Goal: Task Accomplishment & Management: Complete application form

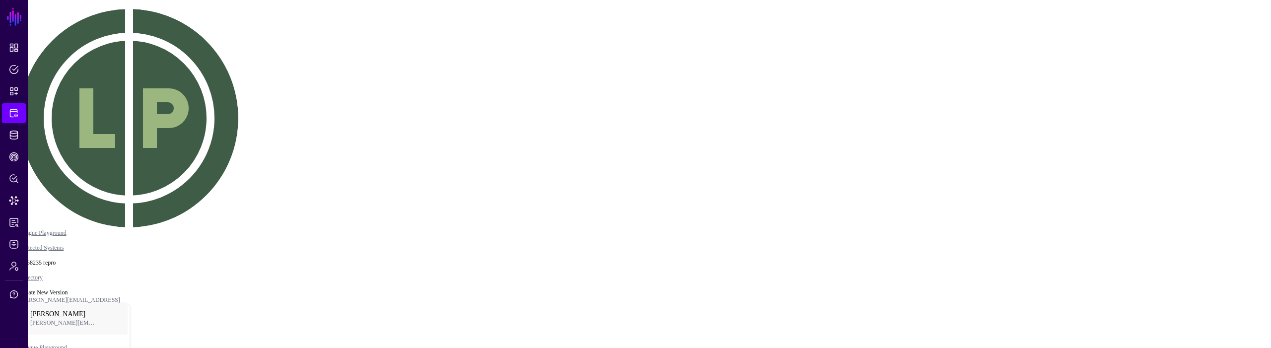
drag, startPoint x: 633, startPoint y: 197, endPoint x: 506, endPoint y: 136, distance: 140.6
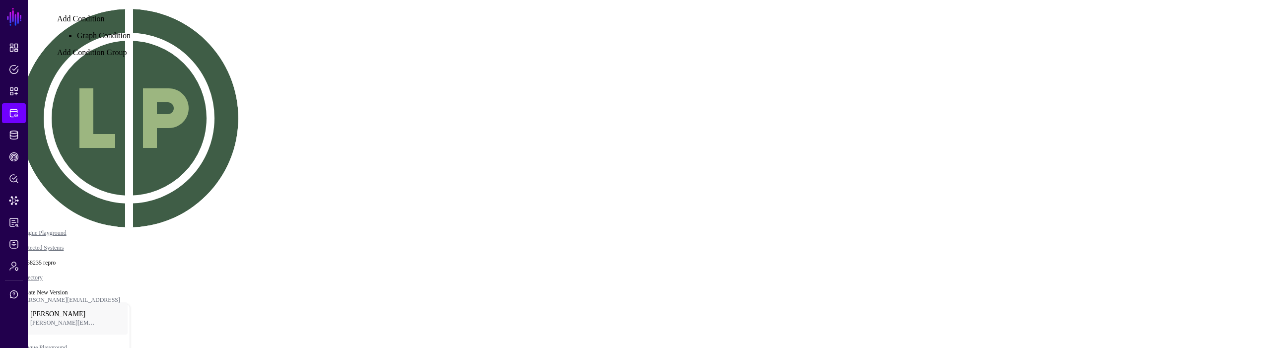
click at [131, 40] on div "Graph Condition" at bounding box center [104, 35] width 54 height 9
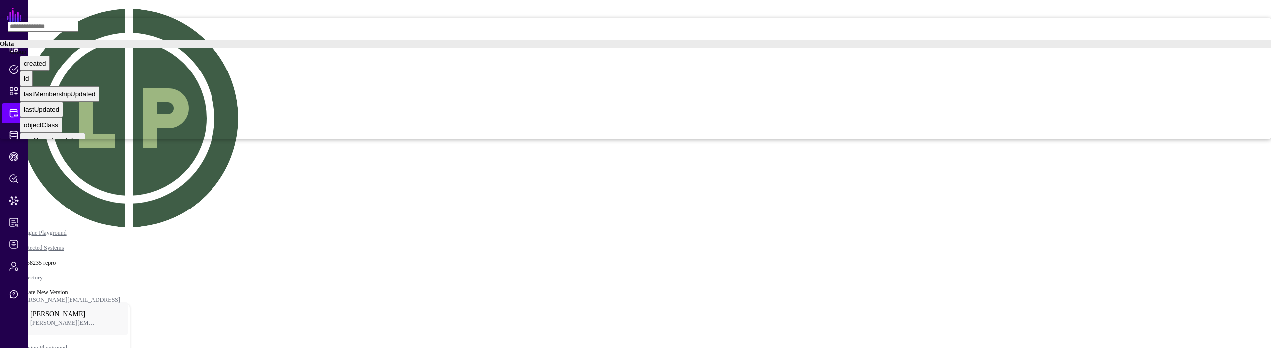
click at [1142, 56] on div "Group" at bounding box center [640, 52] width 1261 height 8
click at [46, 90] on div "created" at bounding box center [35, 86] width 22 height 7
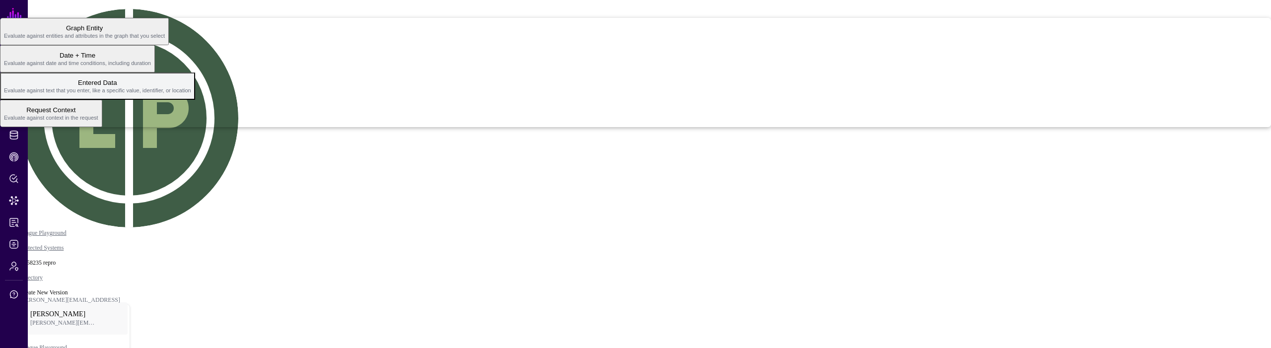
click at [195, 100] on button "Entered Data Evaluate against text that you enter, like a specific value, ident…" at bounding box center [97, 85] width 195 height 27
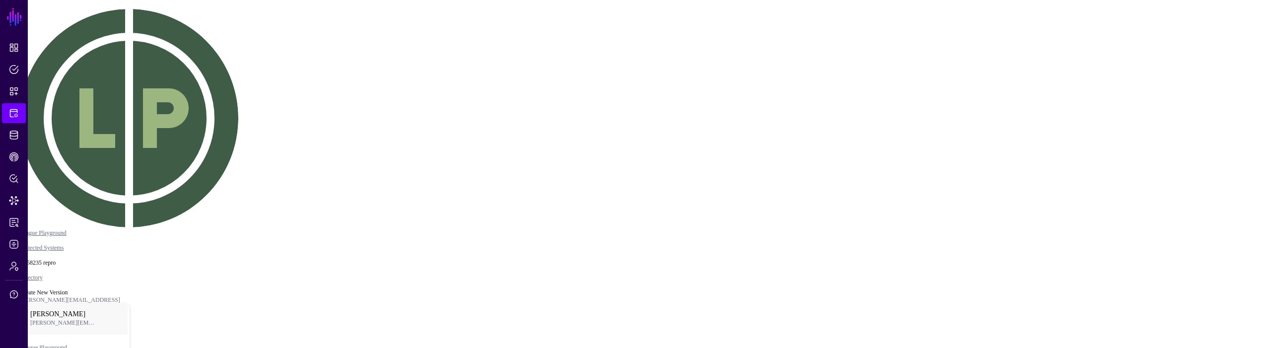
drag, startPoint x: 1136, startPoint y: 214, endPoint x: 1137, endPoint y: 233, distance: 19.4
type input "***"
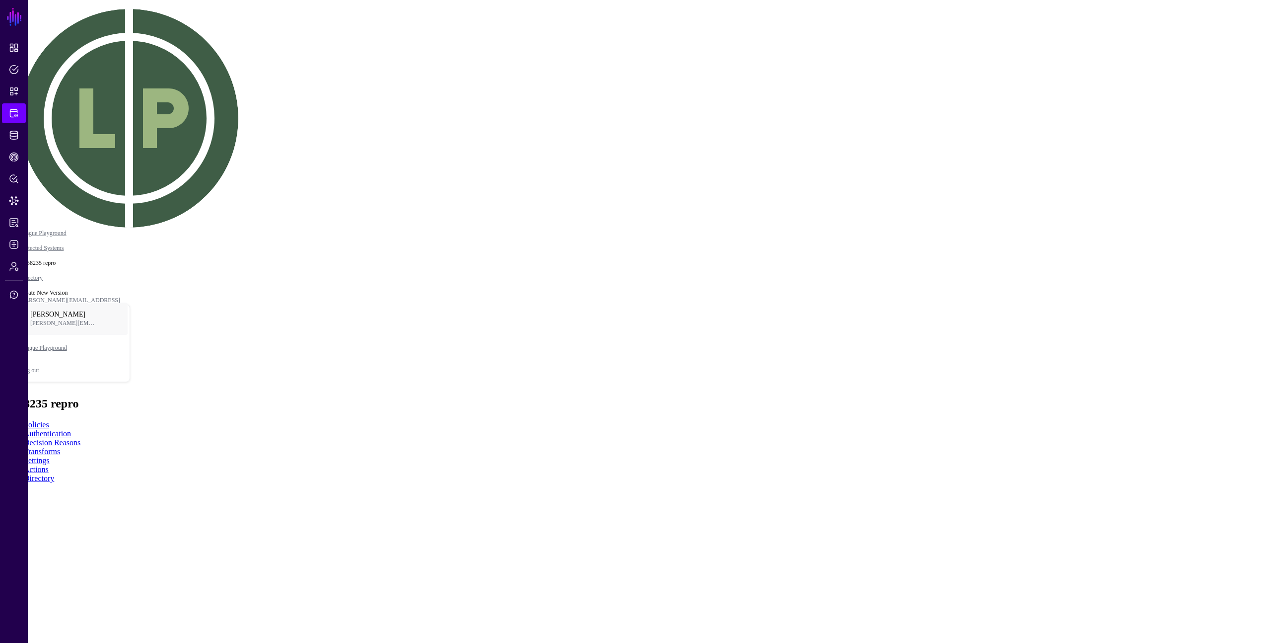
drag, startPoint x: 811, startPoint y: 184, endPoint x: 733, endPoint y: 62, distance: 144.8
click at [653, 236] on rect at bounding box center [522, 637] width 127118 height 64254
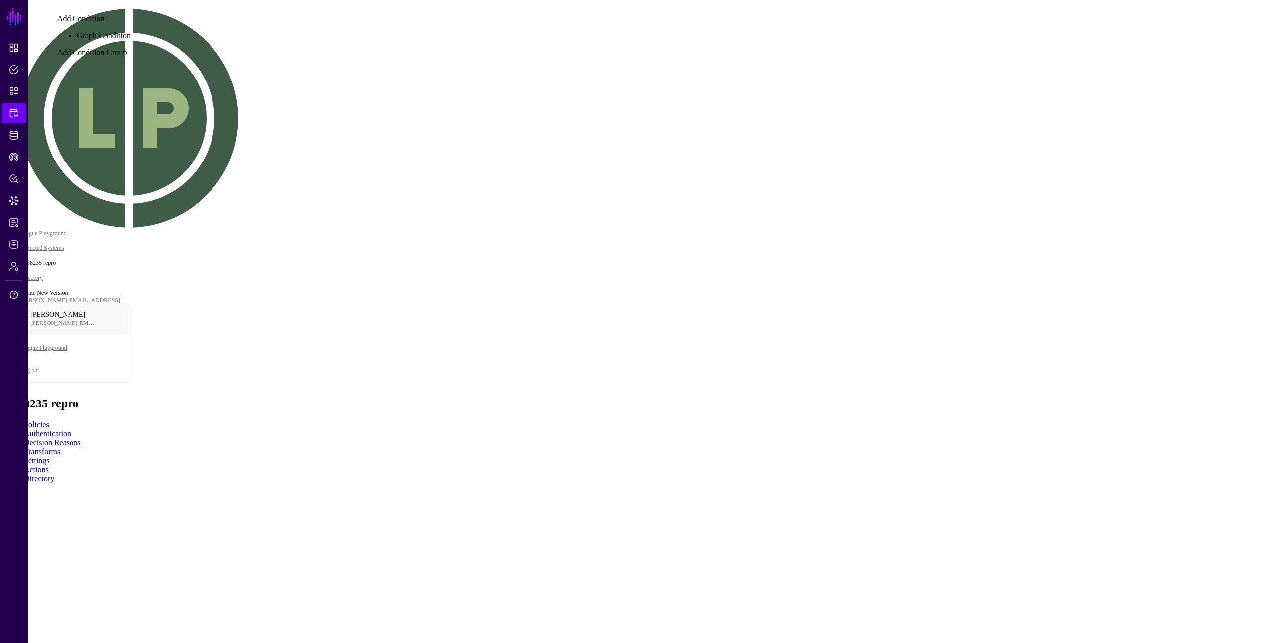
click at [131, 40] on div "Graph Condition" at bounding box center [104, 35] width 54 height 9
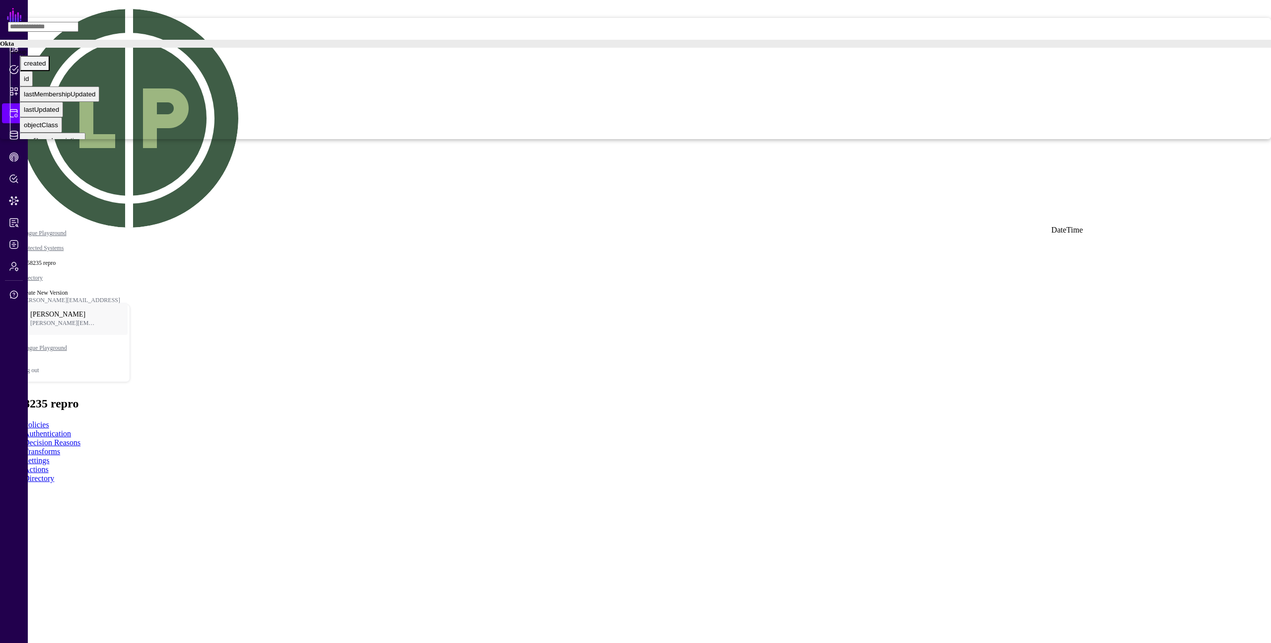
click at [46, 67] on div "created" at bounding box center [35, 63] width 22 height 7
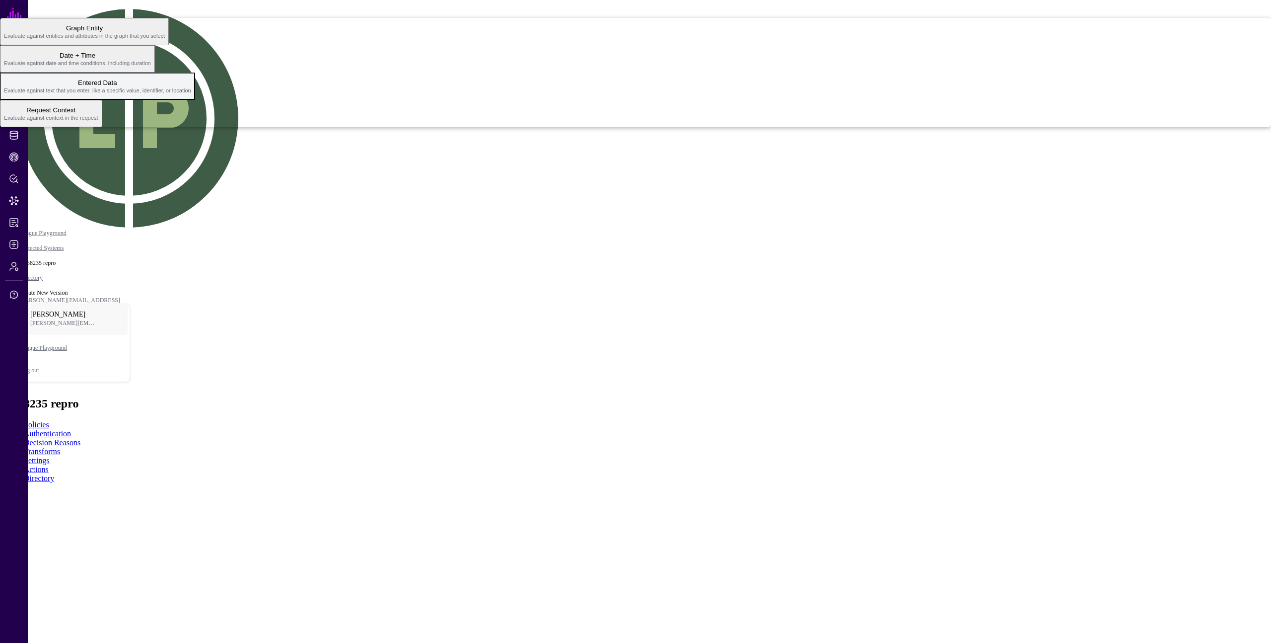
click at [191, 96] on span "Entered Data Evaluate against text that you enter, like a specific value, ident…" at bounding box center [97, 85] width 187 height 19
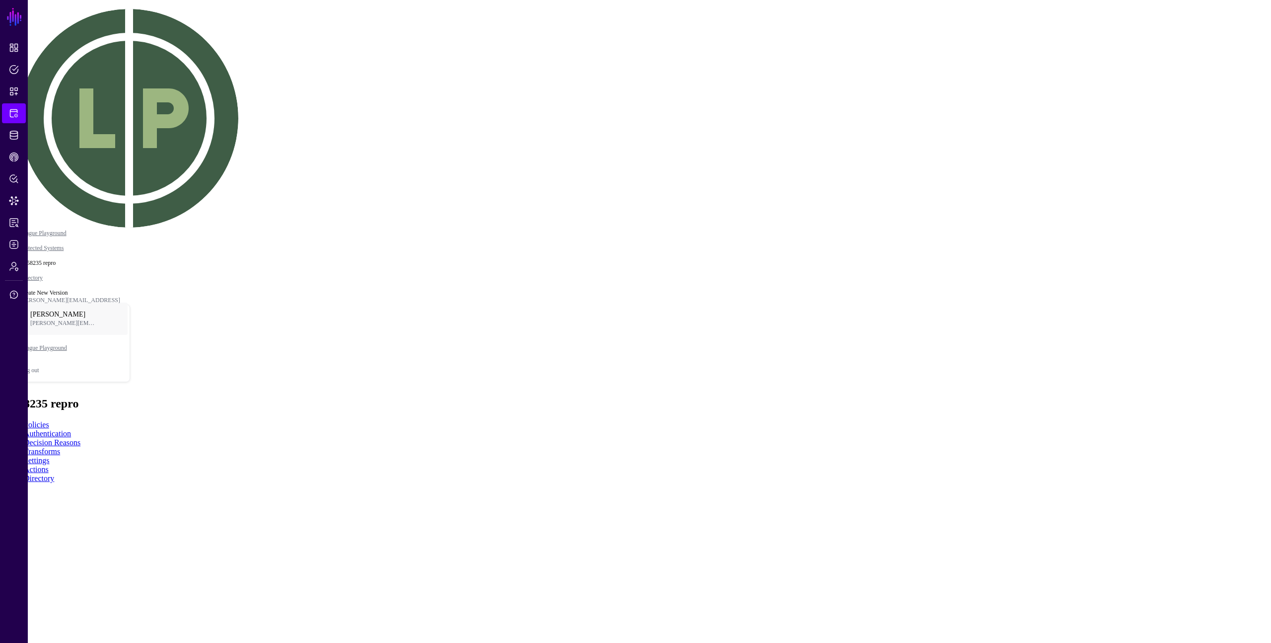
type input "***"
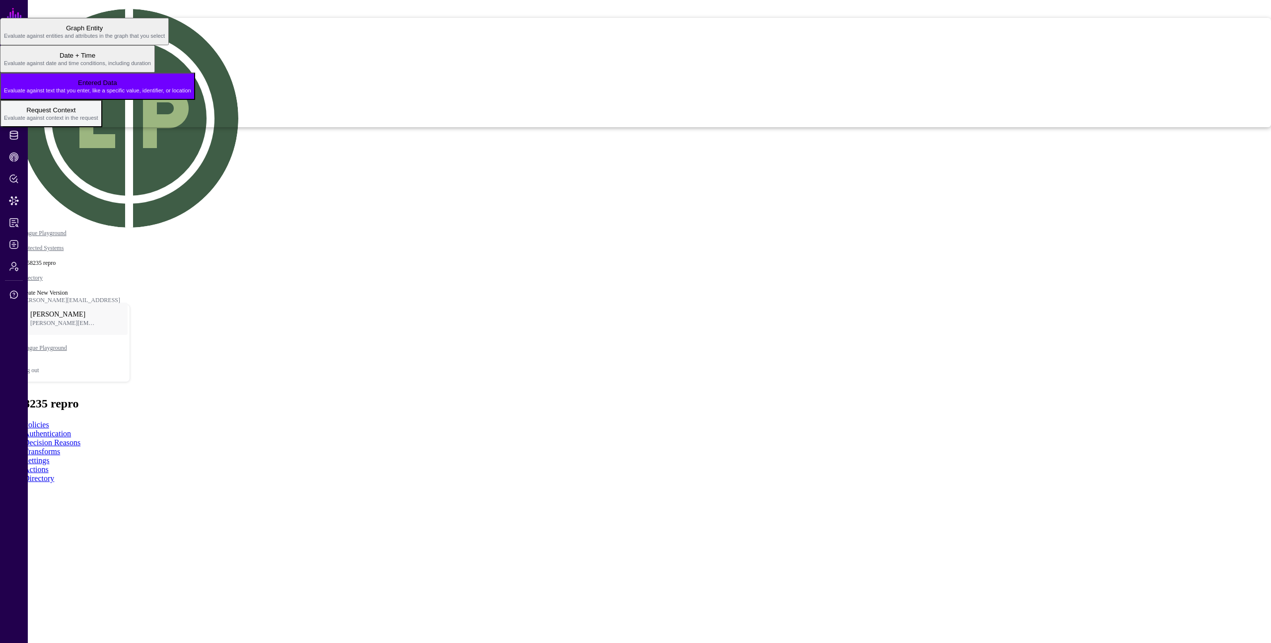
click at [98, 123] on span "Request Context Evaluate against context in the request" at bounding box center [51, 113] width 94 height 19
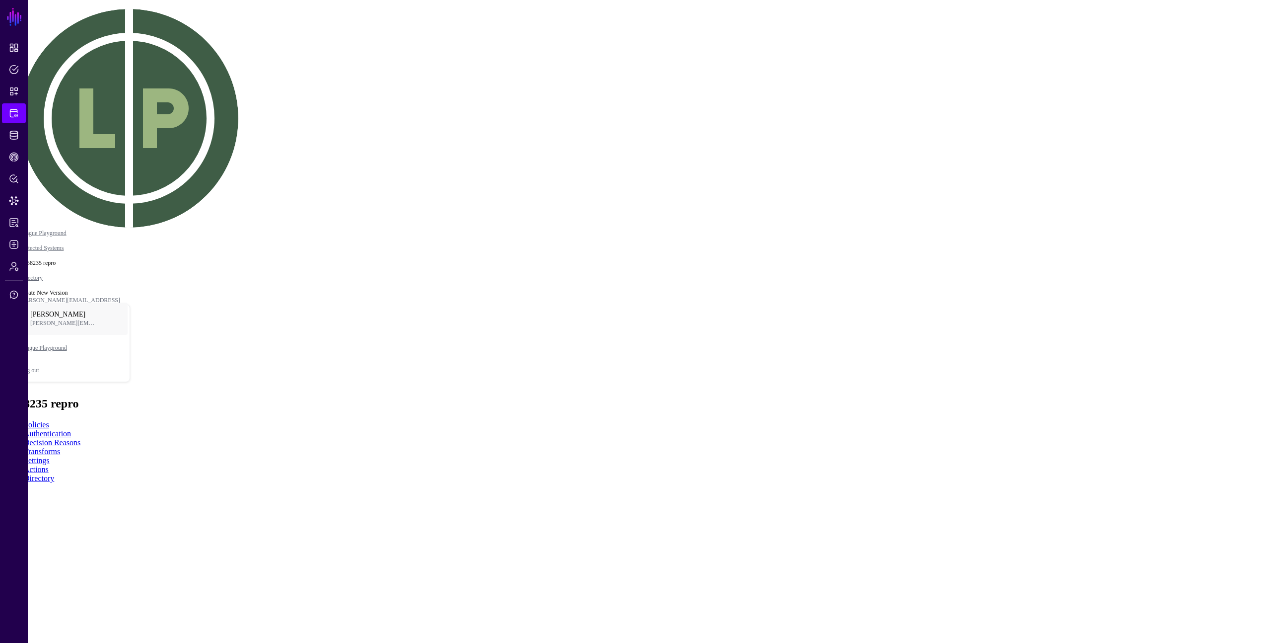
click at [29, 60] on div "Principal" at bounding box center [16, 56] width 25 height 7
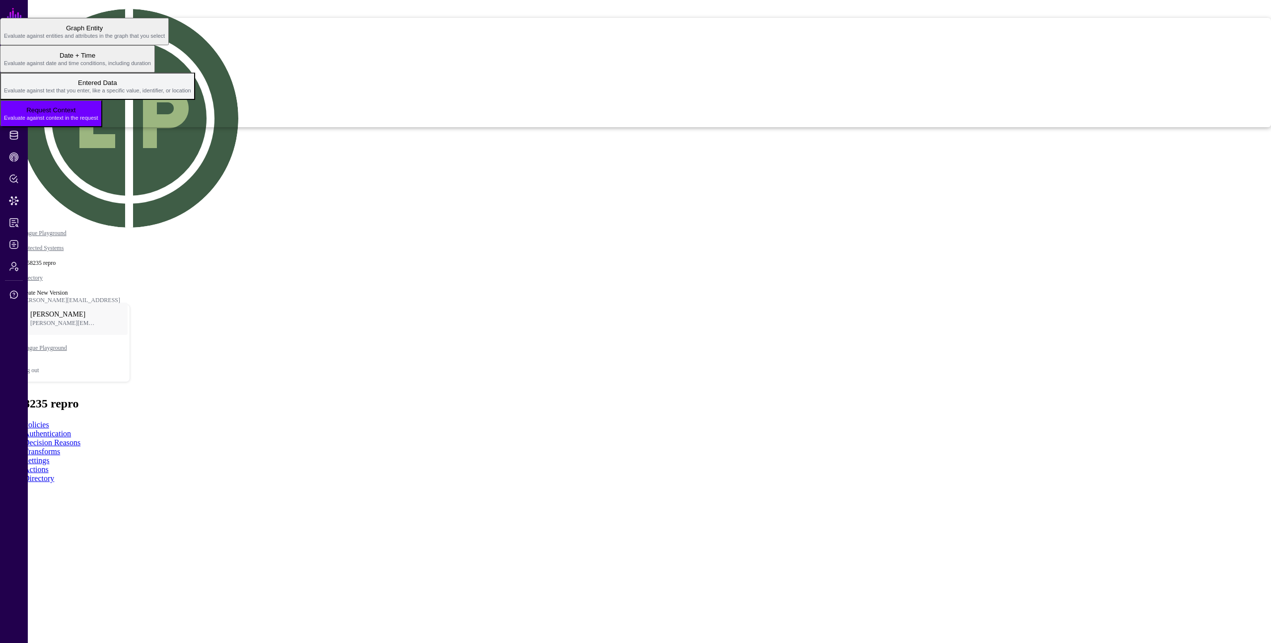
click at [191, 96] on span "Entered Data Evaluate against text that you enter, like a specific value, ident…" at bounding box center [97, 85] width 187 height 19
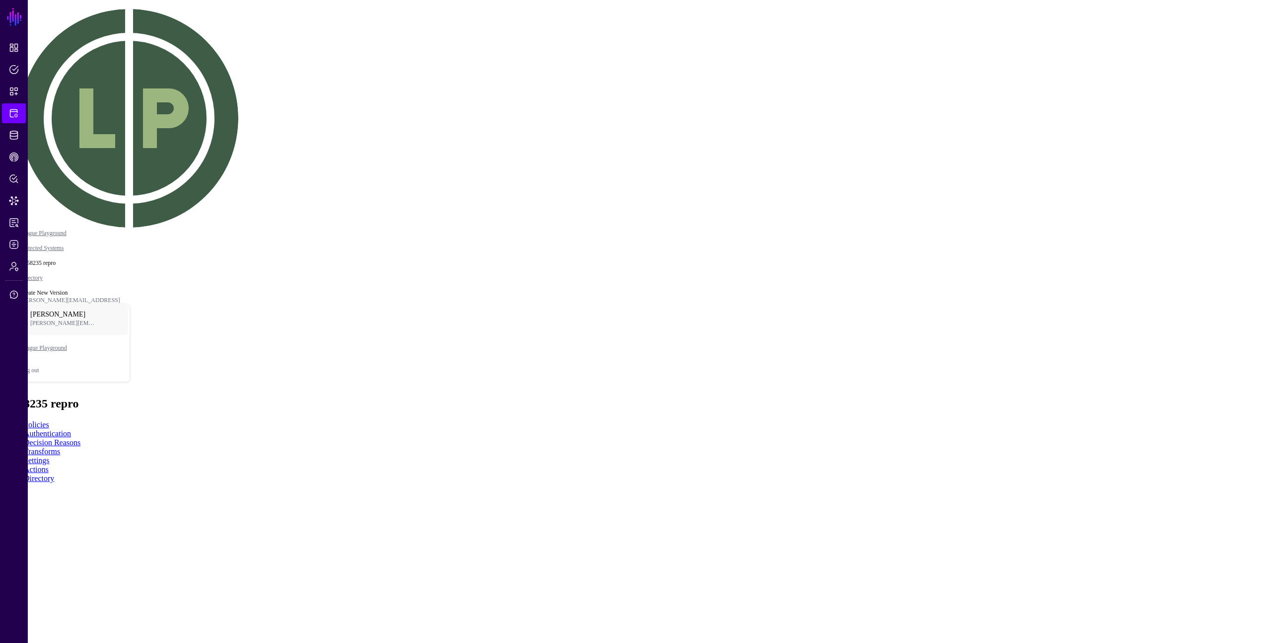
type input "***"
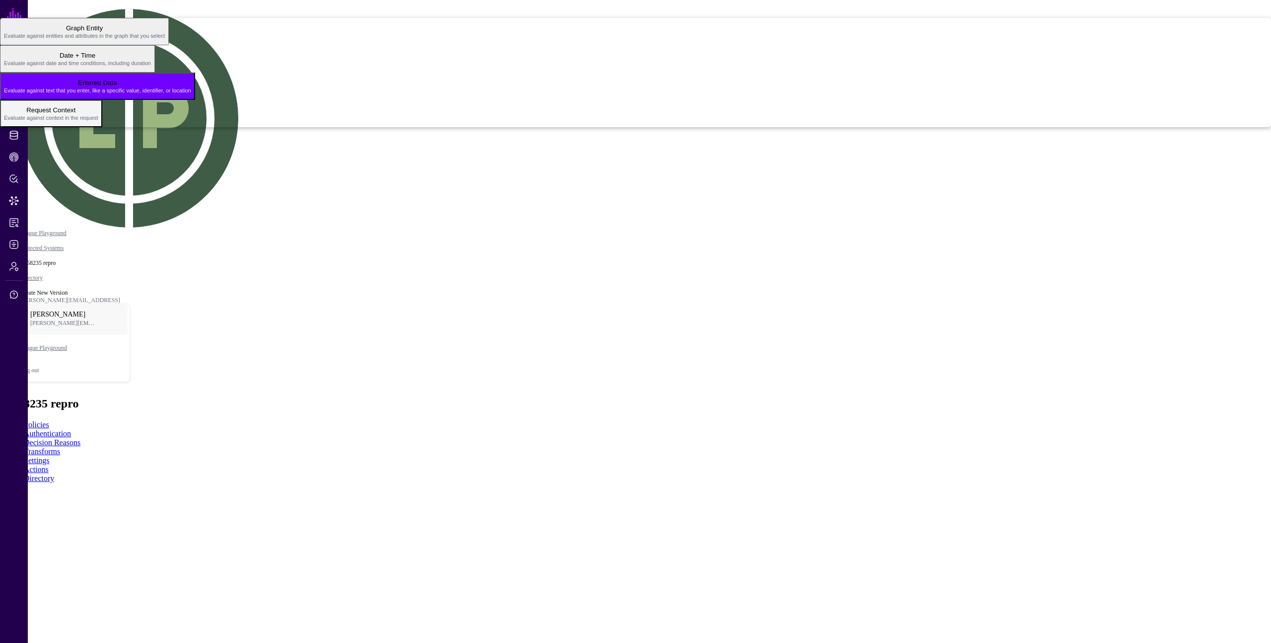
click at [98, 121] on span "Evaluate against context in the request" at bounding box center [51, 118] width 94 height 6
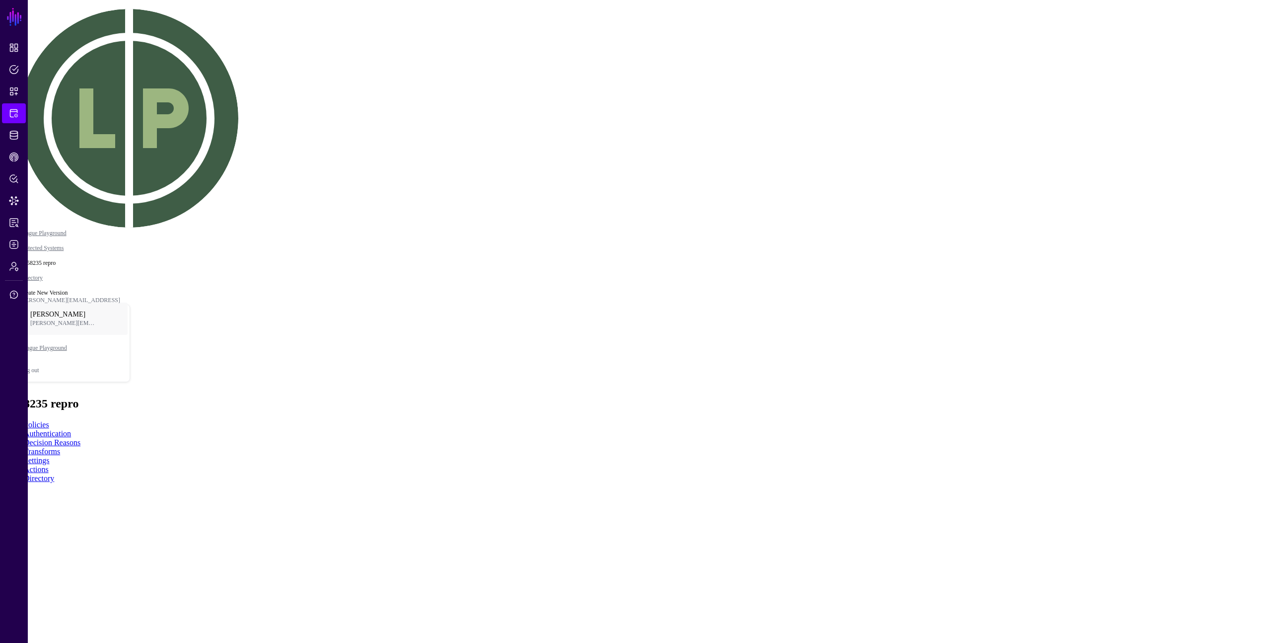
click at [24, 106] on div "Device" at bounding box center [14, 102] width 20 height 7
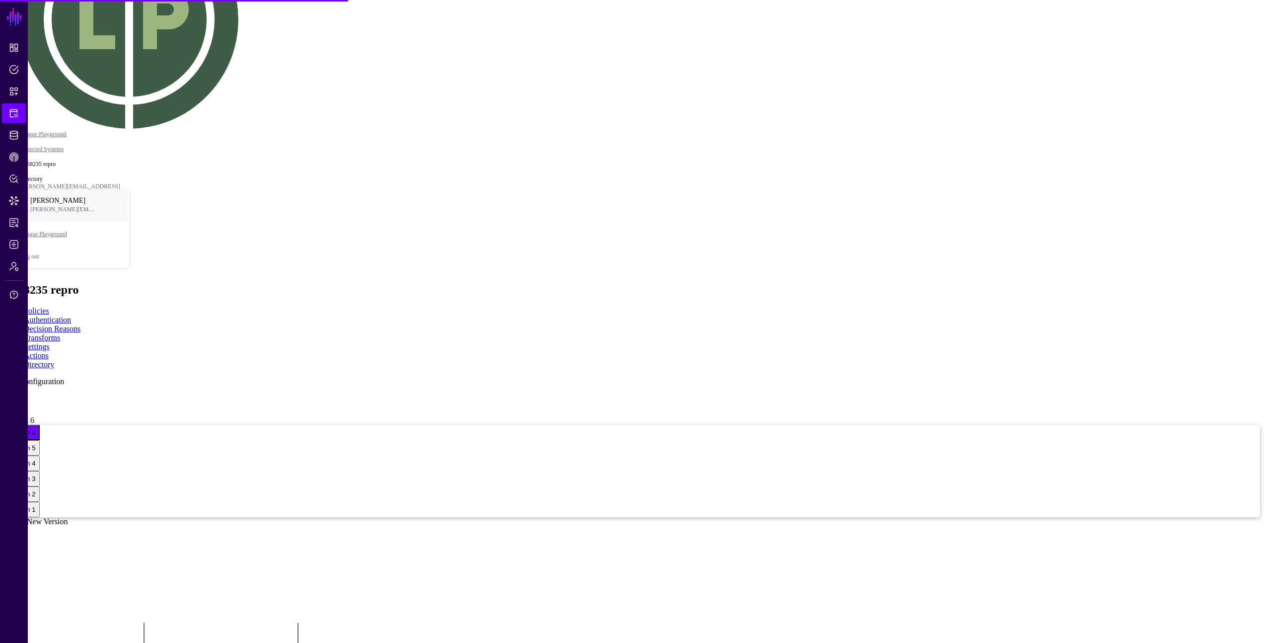
scroll to position [102, 0]
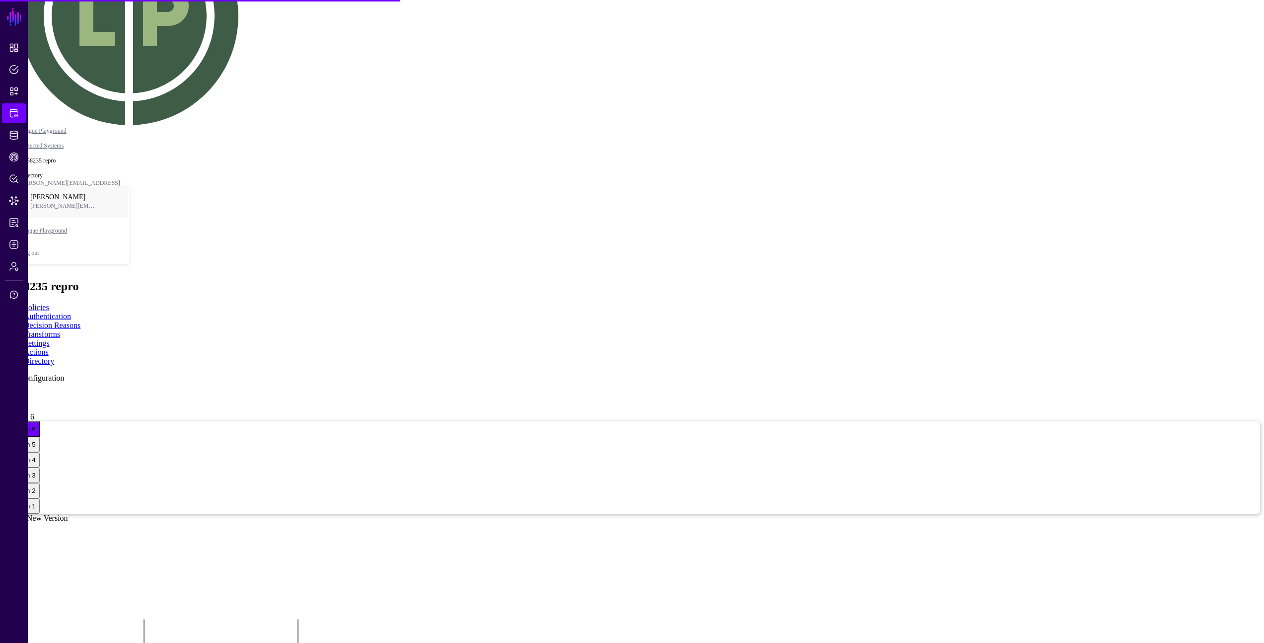
click at [68, 513] on link "Create New Version" at bounding box center [36, 517] width 64 height 8
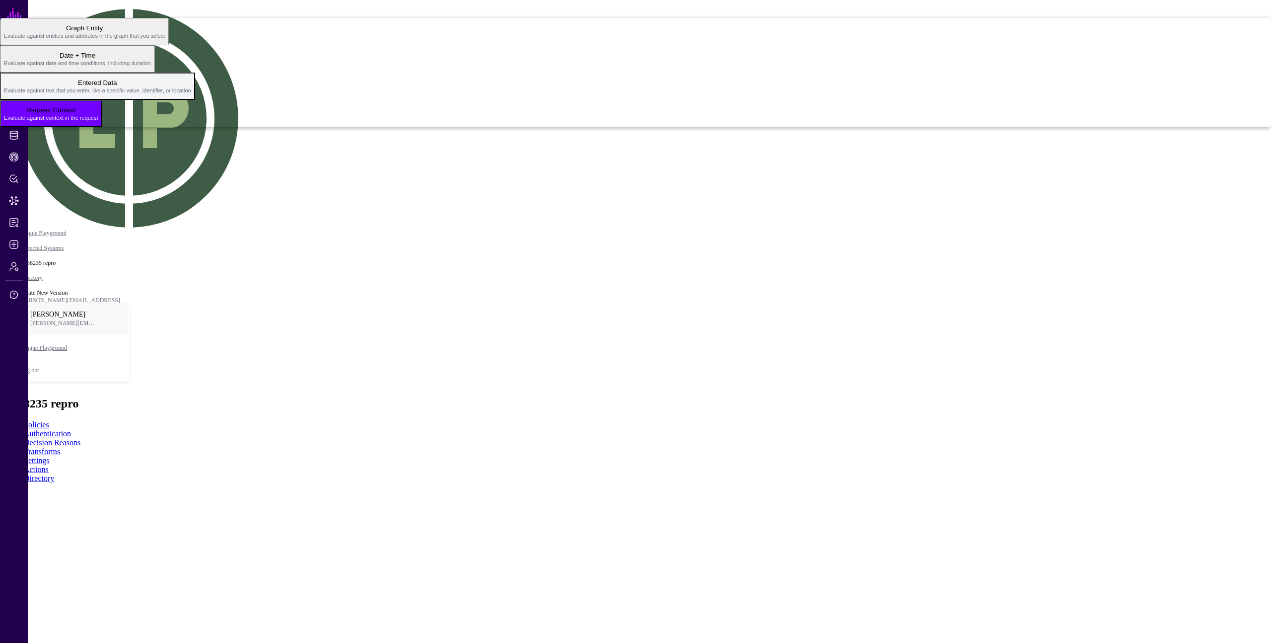
click at [191, 96] on span "Entered Data Evaluate against text that you enter, like a specific value, ident…" at bounding box center [97, 85] width 187 height 19
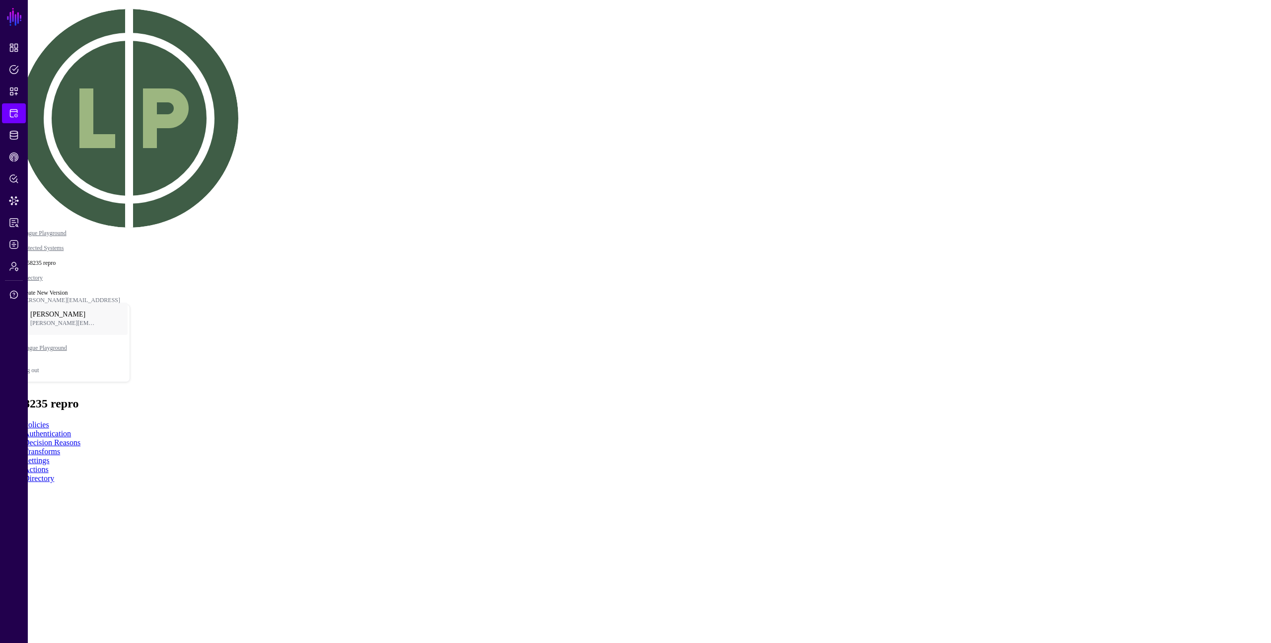
type input "***"
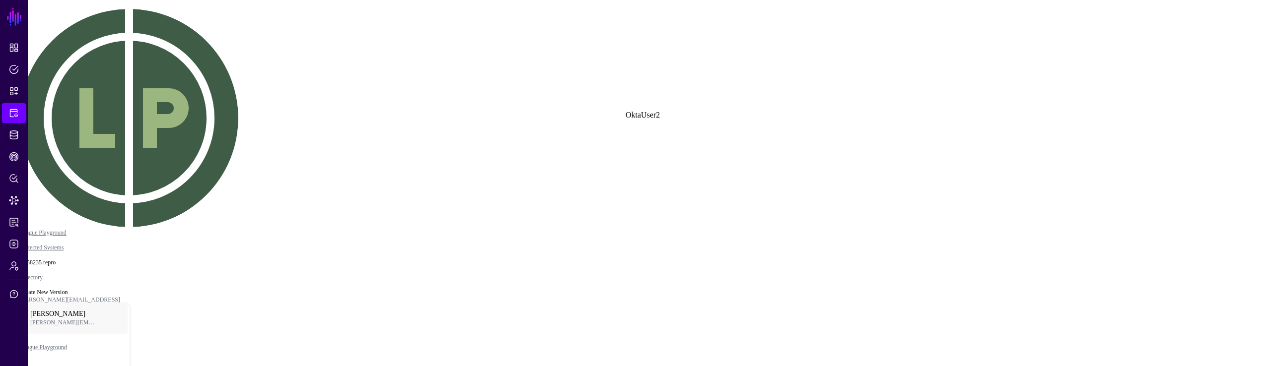
click at [131, 40] on div "Graph Condition" at bounding box center [104, 35] width 54 height 9
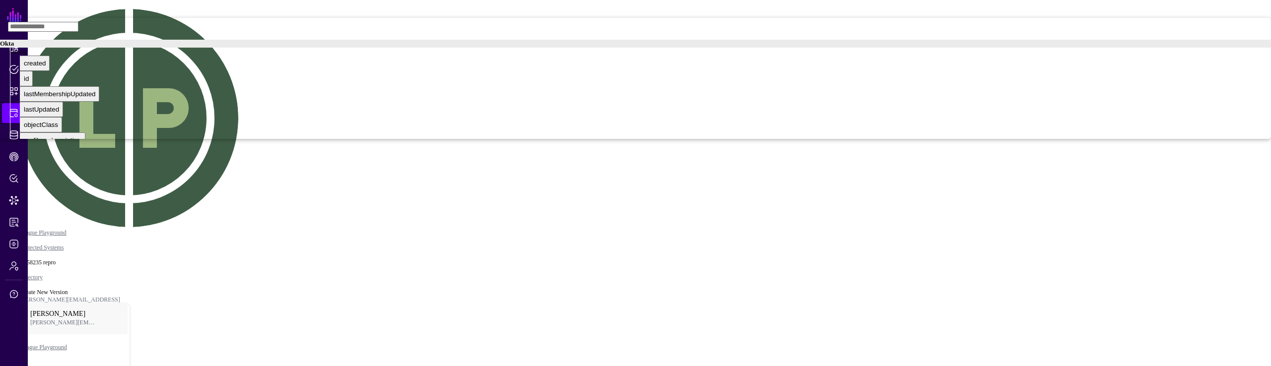
click at [1146, 56] on div "Group" at bounding box center [640, 52] width 1261 height 8
click at [54, 79] on button "activated" at bounding box center [37, 71] width 34 height 15
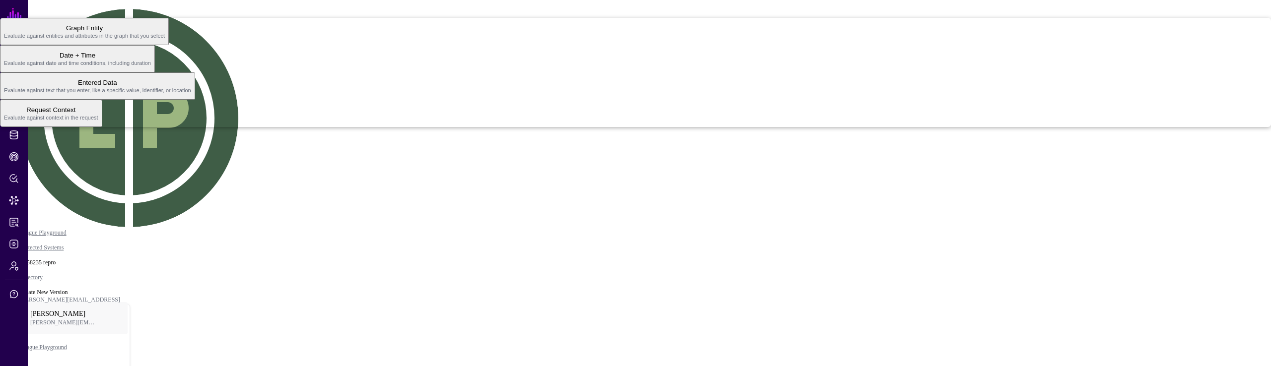
drag, startPoint x: 1142, startPoint y: 306, endPoint x: 1145, endPoint y: 291, distance: 15.3
click at [98, 123] on span "Request Context Evaluate against context in the request" at bounding box center [51, 113] width 94 height 19
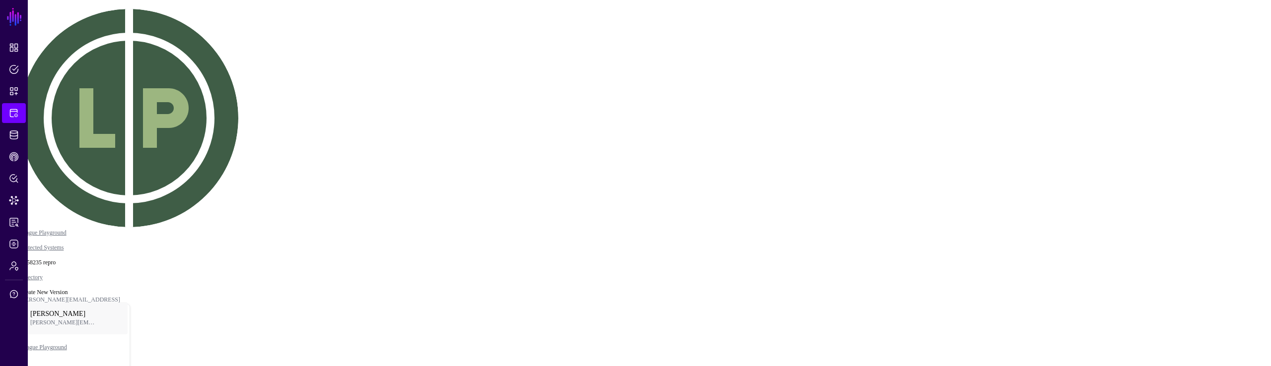
click at [29, 60] on div "Principal" at bounding box center [16, 56] width 25 height 7
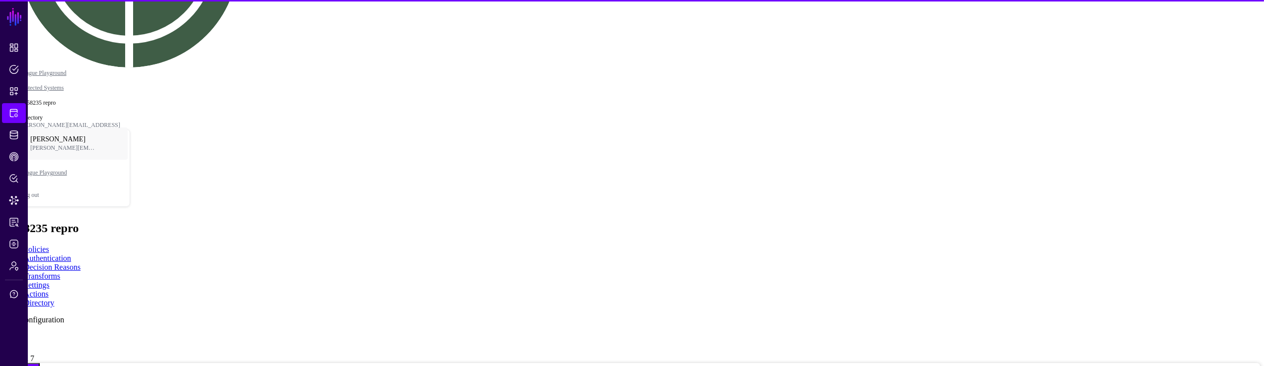
scroll to position [161, 0]
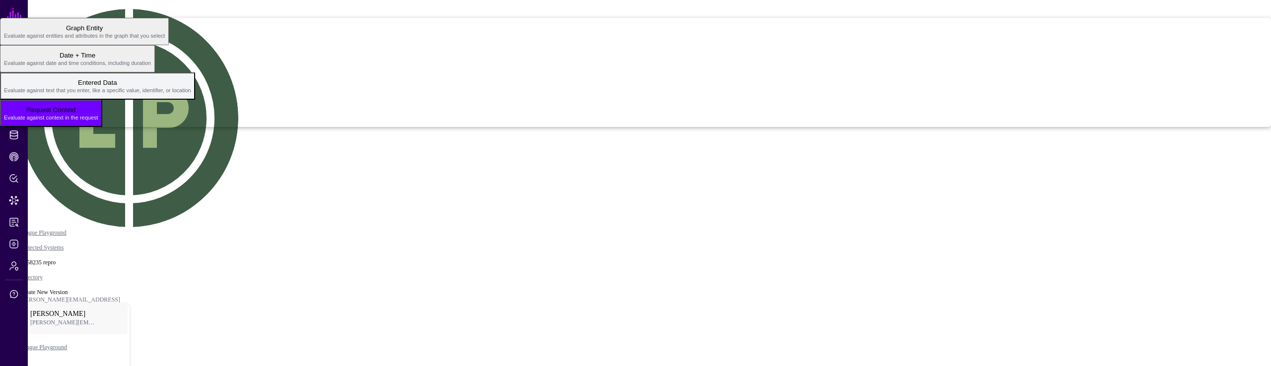
click at [191, 96] on span "Entered Data Evaluate against text that you enter, like a specific value, ident…" at bounding box center [97, 85] width 187 height 19
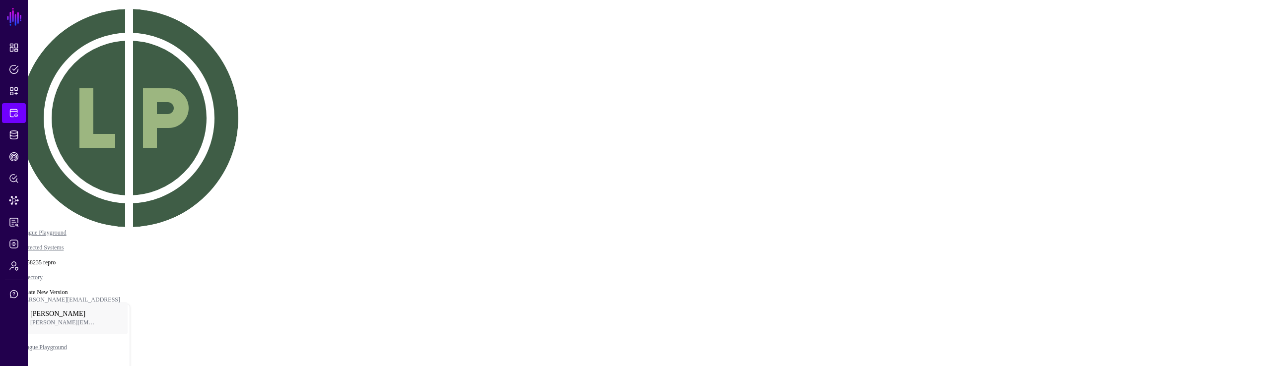
type input "***"
drag, startPoint x: 648, startPoint y: 117, endPoint x: 791, endPoint y: 111, distance: 143.2
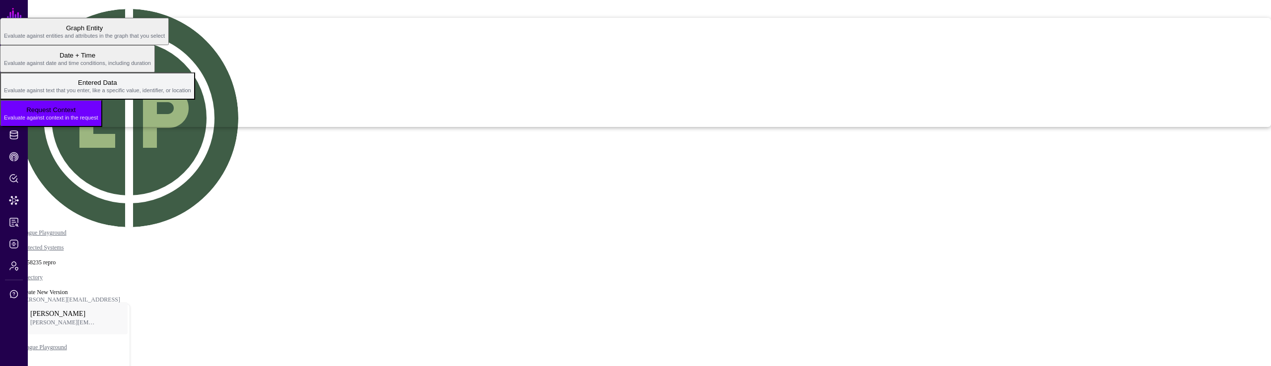
click at [191, 93] on span "Evaluate against text that you enter, like a specific value, identifier, or loc…" at bounding box center [97, 90] width 187 height 6
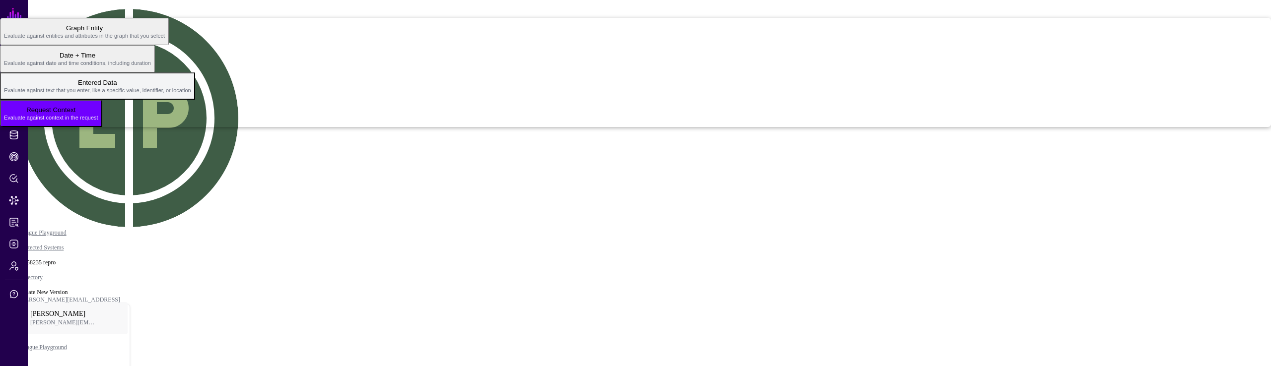
click at [191, 96] on span "Entered Data Evaluate against text that you enter, like a specific value, ident…" at bounding box center [97, 85] width 187 height 19
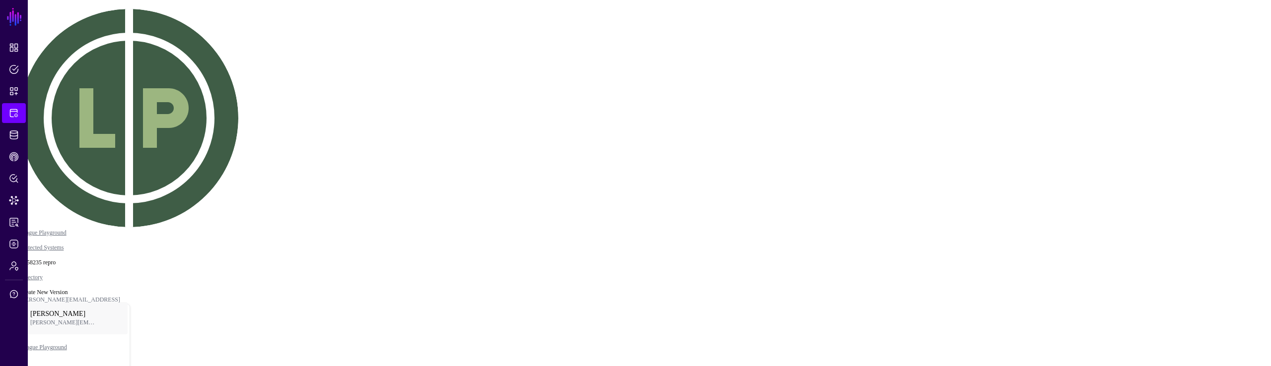
type input "***"
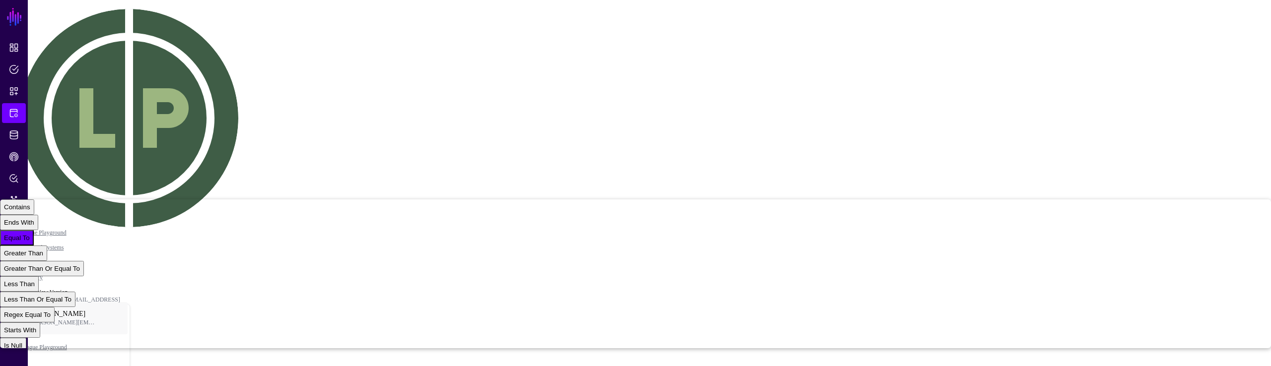
drag, startPoint x: 1114, startPoint y: 235, endPoint x: 1118, endPoint y: 226, distance: 10.0
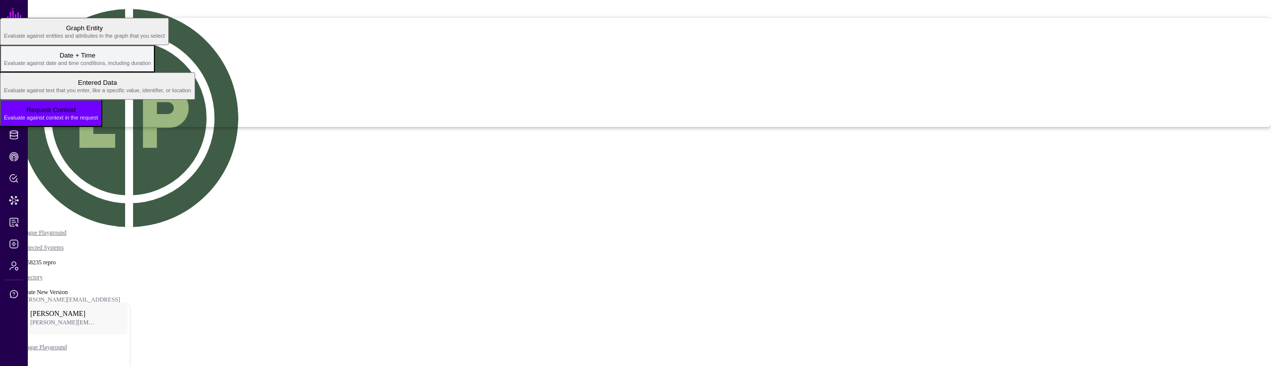
click at [151, 66] on span "Evaluate against date and time conditions, including duration" at bounding box center [77, 63] width 147 height 6
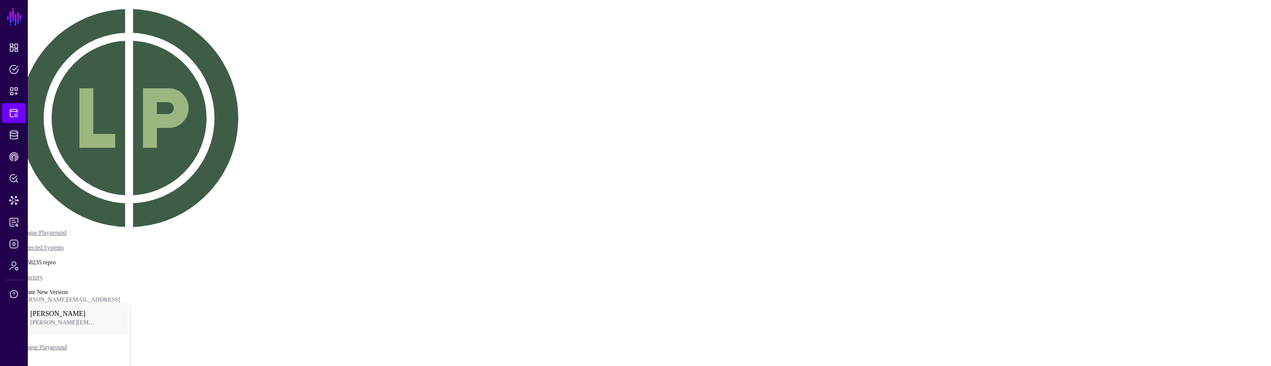
drag, startPoint x: 1150, startPoint y: 183, endPoint x: 1144, endPoint y: 230, distance: 47.5
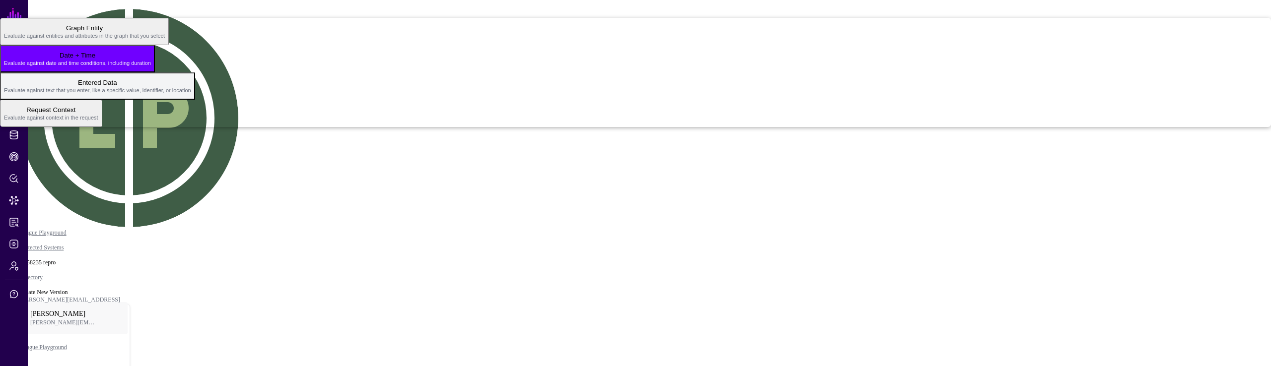
click at [191, 96] on span "Entered Data Evaluate against text that you enter, like a specific value, ident…" at bounding box center [97, 85] width 187 height 19
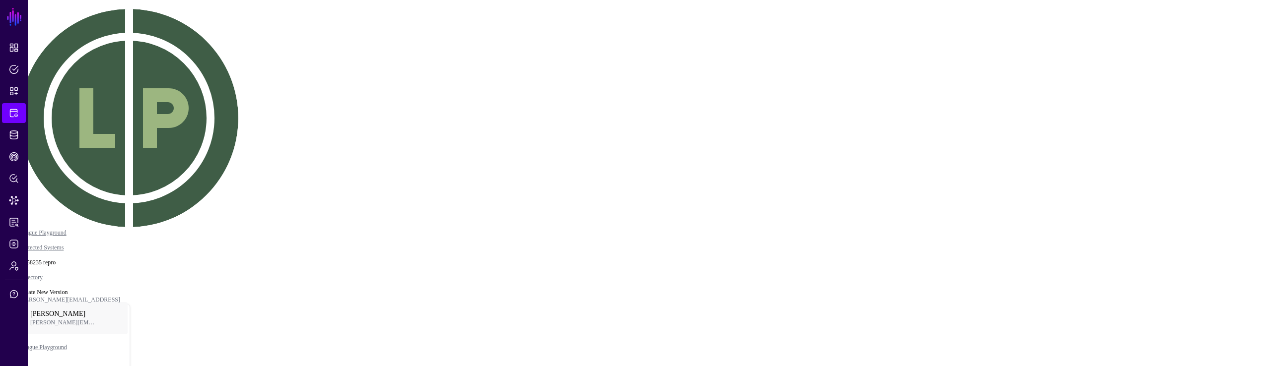
type input "***"
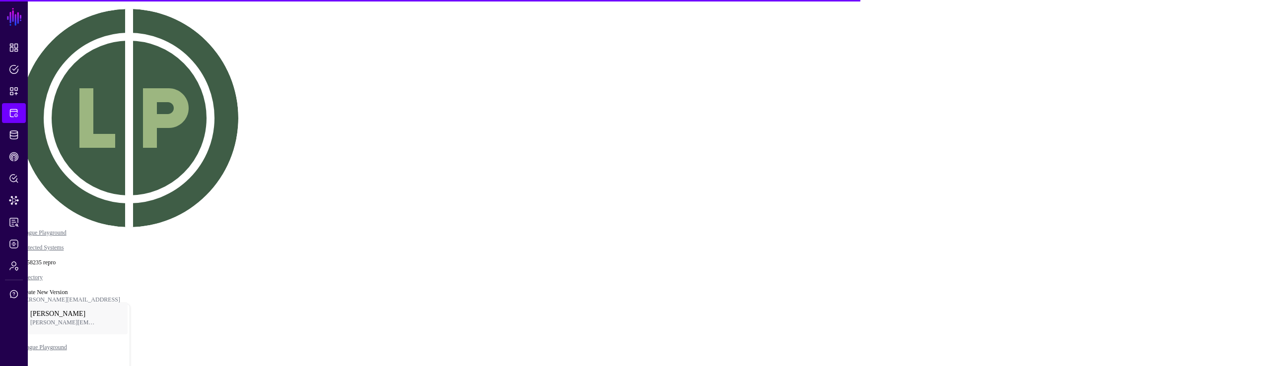
click at [36, 45] on div "OktaUser2" at bounding box center [20, 40] width 32 height 7
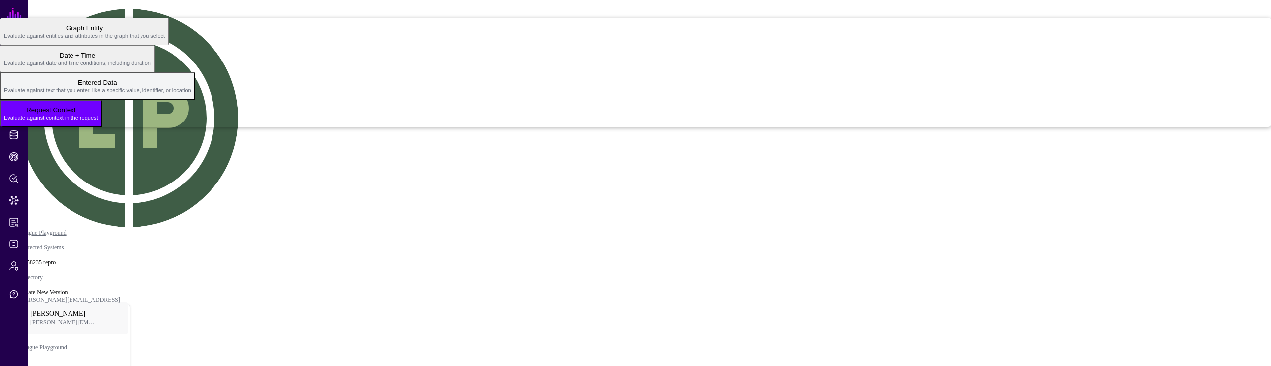
click at [191, 96] on span "Entered Data Evaluate against text that you enter, like a specific value, ident…" at bounding box center [97, 85] width 187 height 19
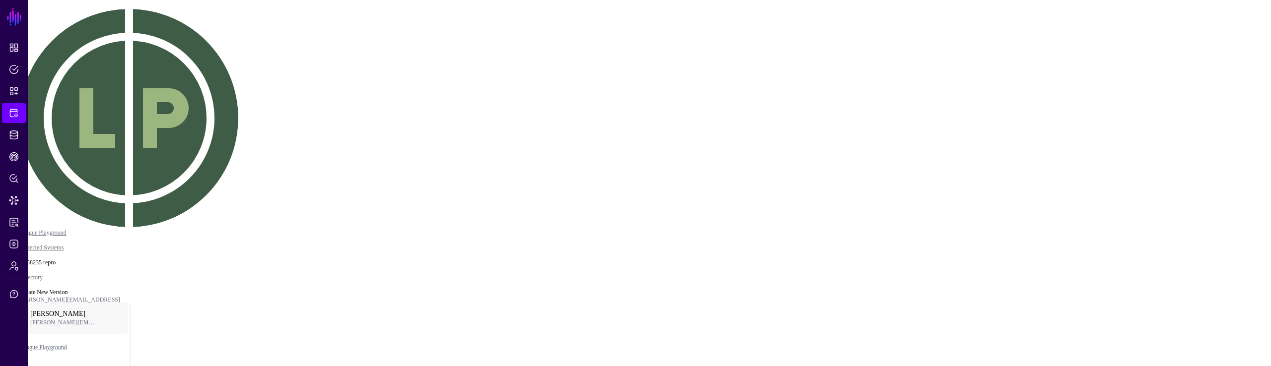
type input "****"
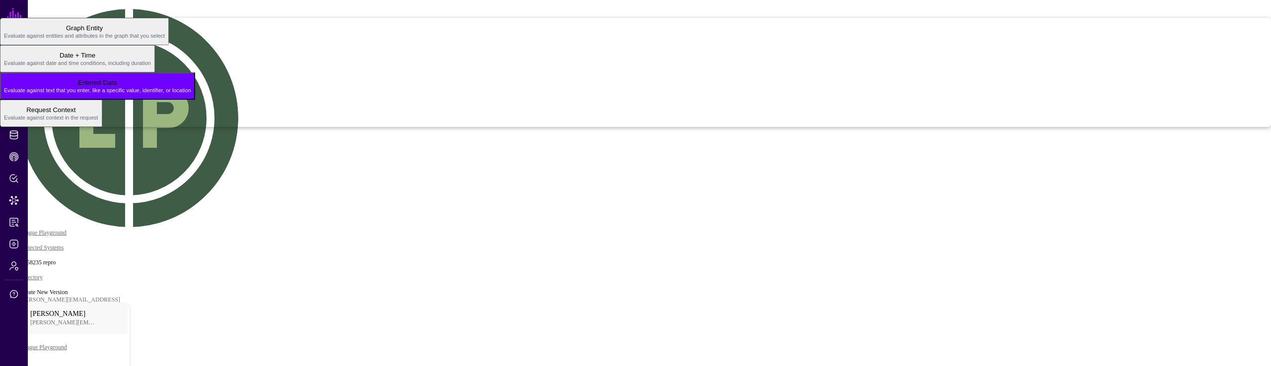
drag, startPoint x: 1123, startPoint y: 315, endPoint x: 1130, endPoint y: 308, distance: 9.5
click at [98, 121] on span "Evaluate against context in the request" at bounding box center [51, 118] width 94 height 6
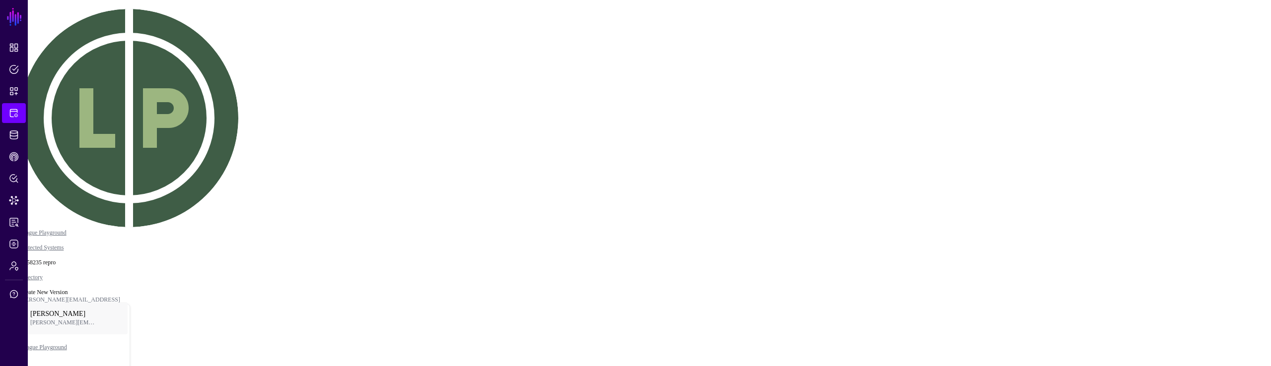
click at [29, 60] on div "Principal" at bounding box center [16, 56] width 25 height 7
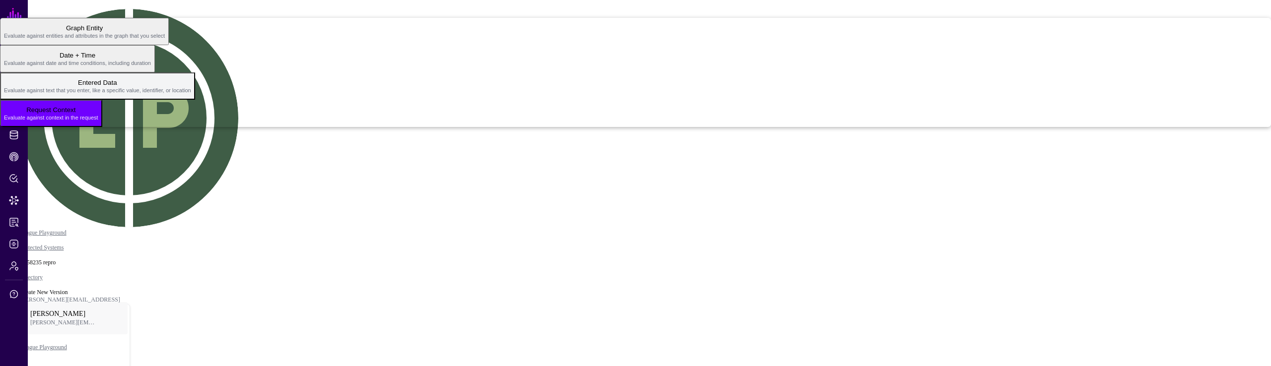
click at [191, 96] on span "Entered Data Evaluate against text that you enter, like a specific value, ident…" at bounding box center [97, 85] width 187 height 19
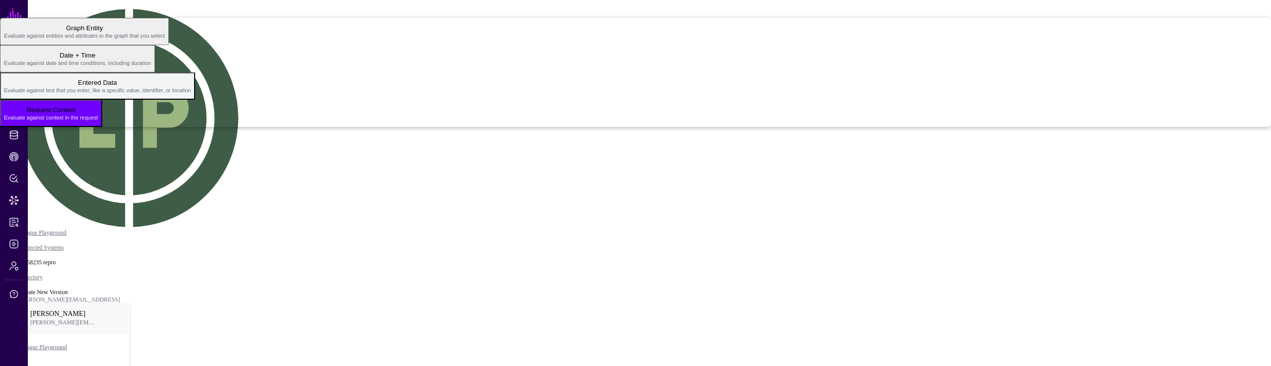
click at [191, 96] on span "Entered Data Evaluate against text that you enter, like a specific value, ident…" at bounding box center [97, 85] width 187 height 19
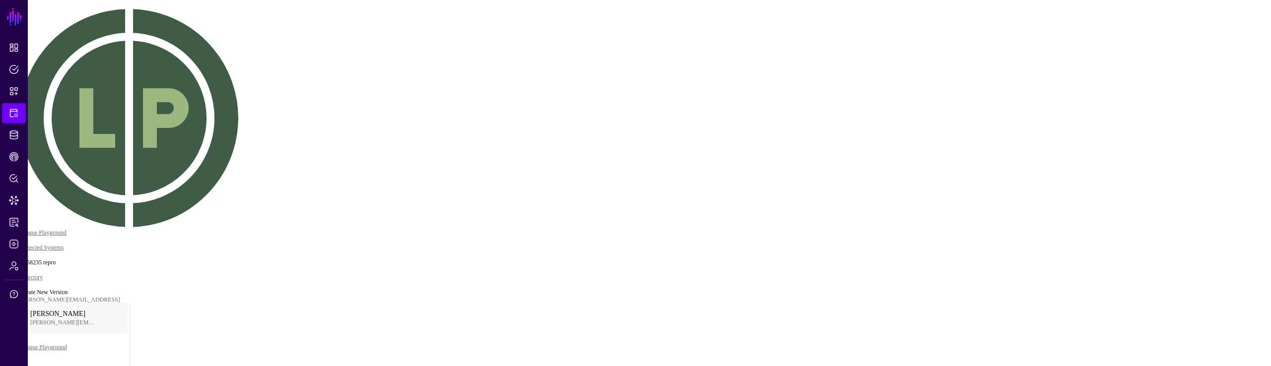
click at [1218, 40] on div "Graph Condition" at bounding box center [1245, 35] width 54 height 9
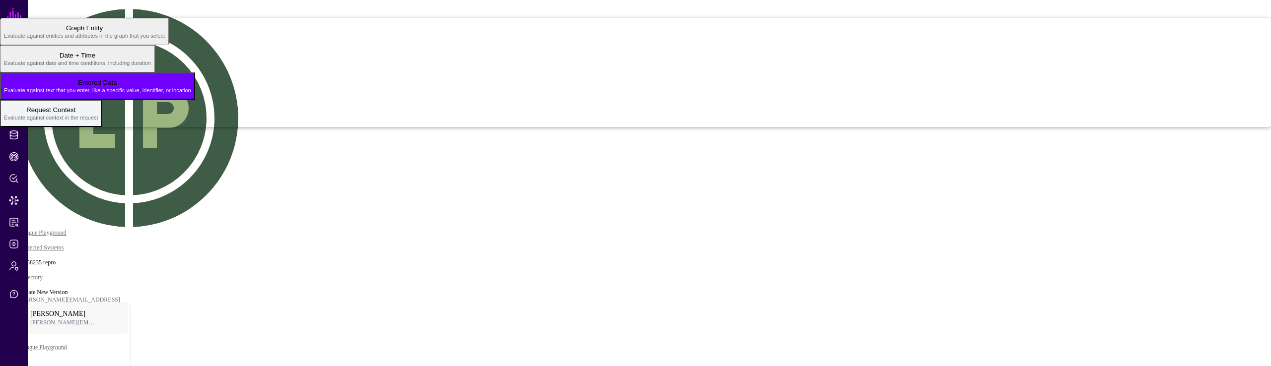
click at [98, 121] on span "Evaluate against context in the request" at bounding box center [51, 118] width 94 height 6
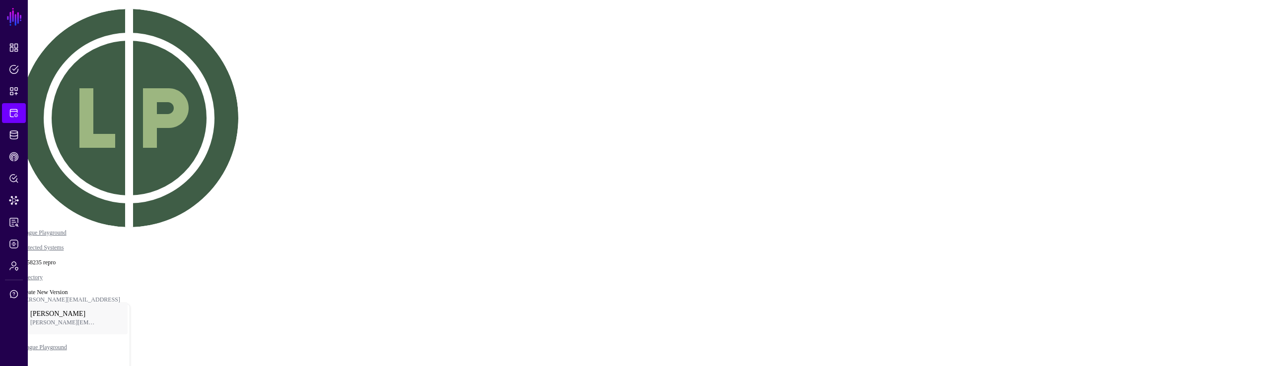
click at [29, 60] on div "Principal" at bounding box center [16, 56] width 25 height 7
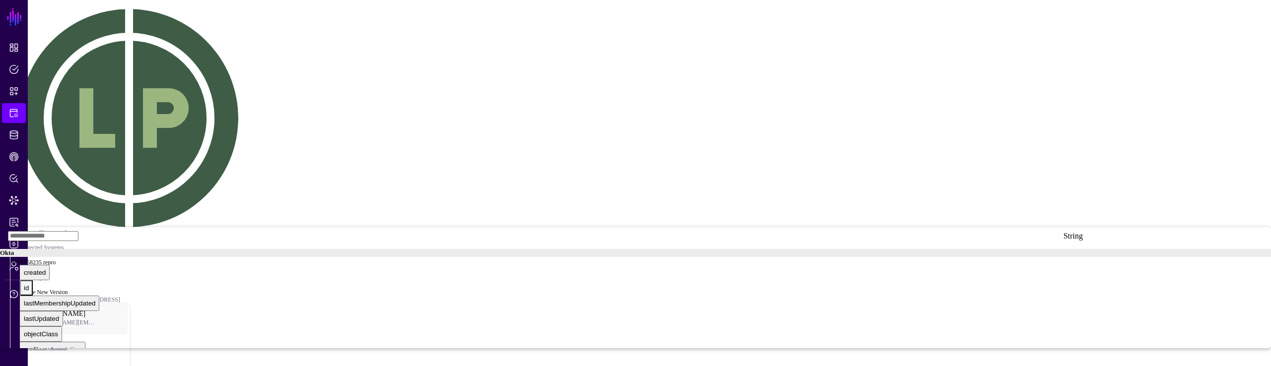
click at [33, 281] on button "id" at bounding box center [26, 288] width 13 height 15
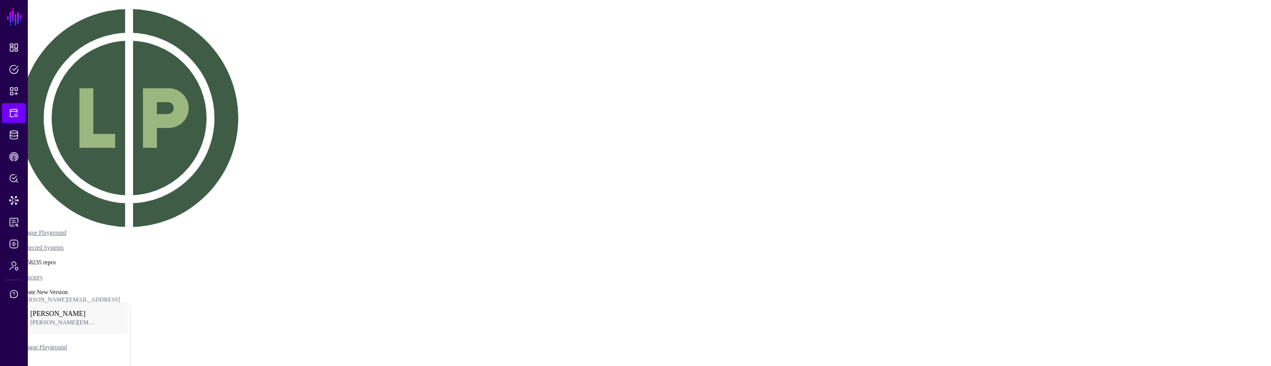
click at [1220, 40] on div "Graph Condition" at bounding box center [1245, 35] width 54 height 9
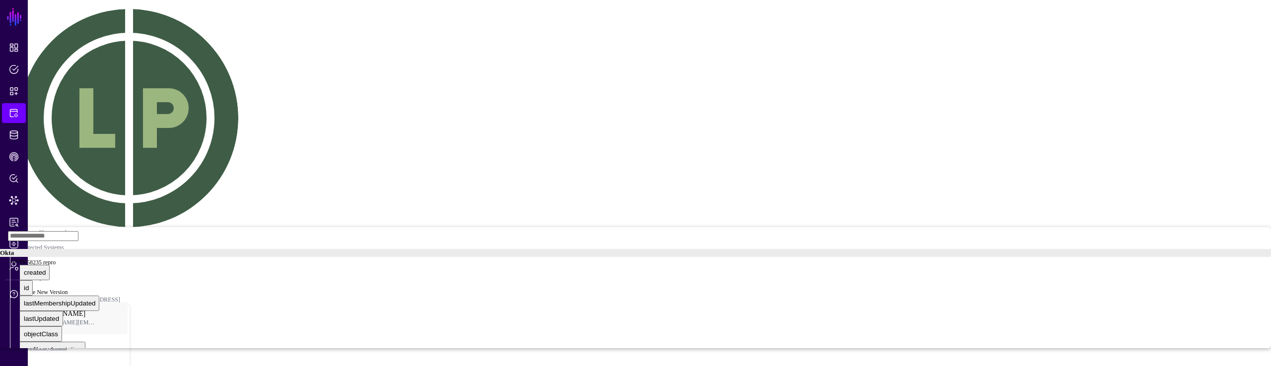
click at [1169, 257] on div "Group" at bounding box center [640, 261] width 1261 height 8
click at [29, 308] on div "id" at bounding box center [26, 311] width 5 height 7
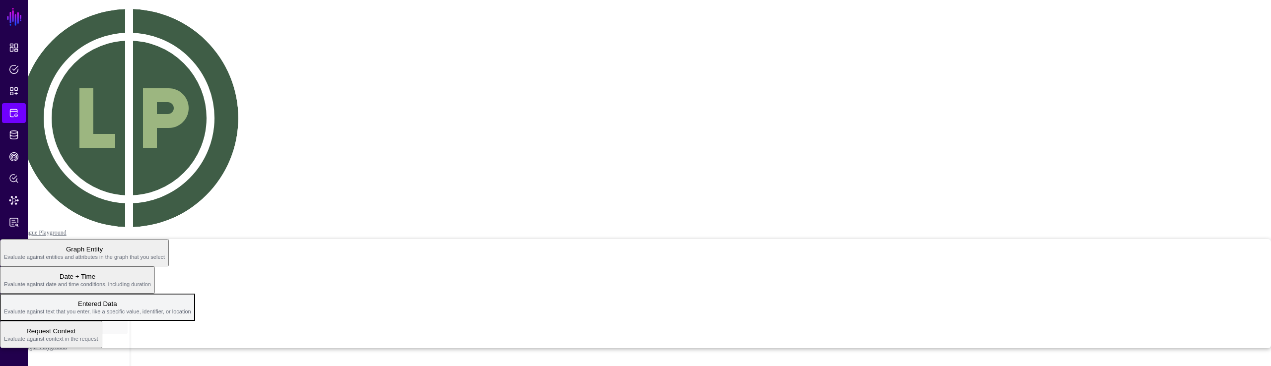
click at [191, 298] on span "Entered Data Evaluate against text that you enter, like a specific value, ident…" at bounding box center [97, 307] width 187 height 19
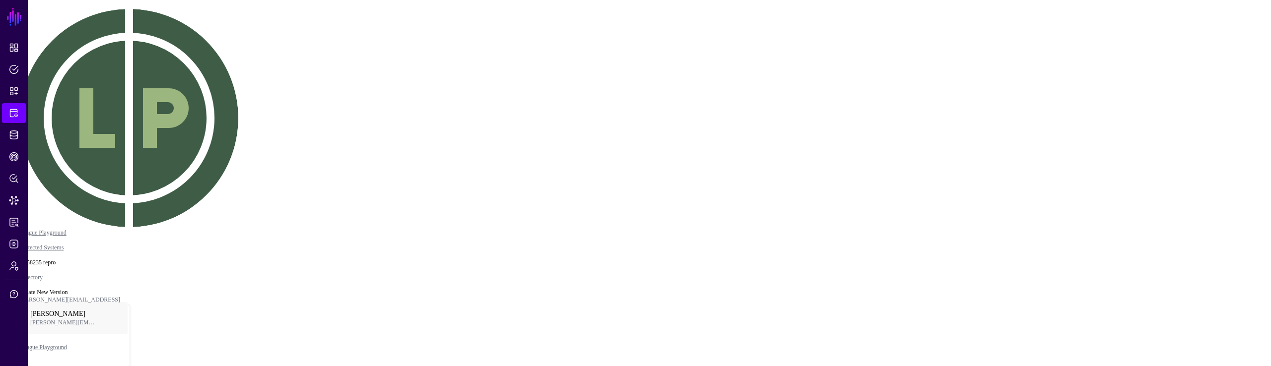
scroll to position [35, 0]
type input "***"
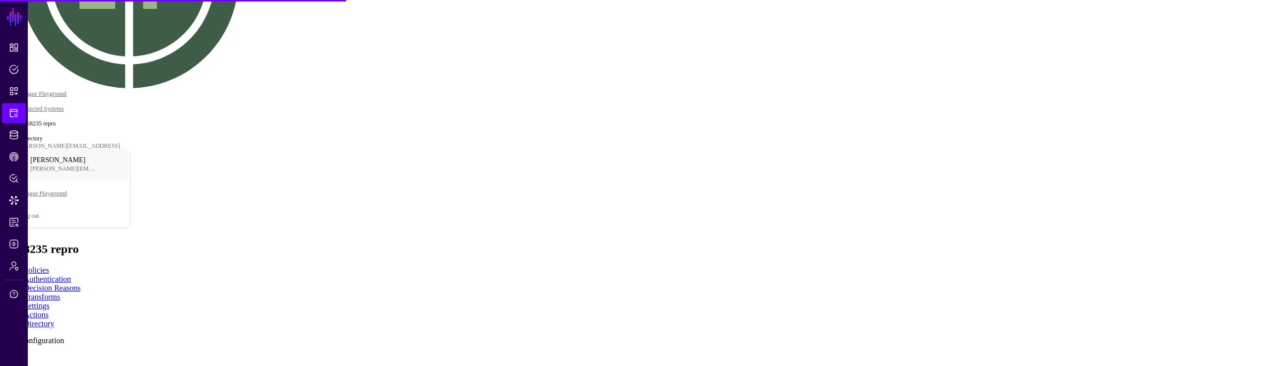
scroll to position [161, 0]
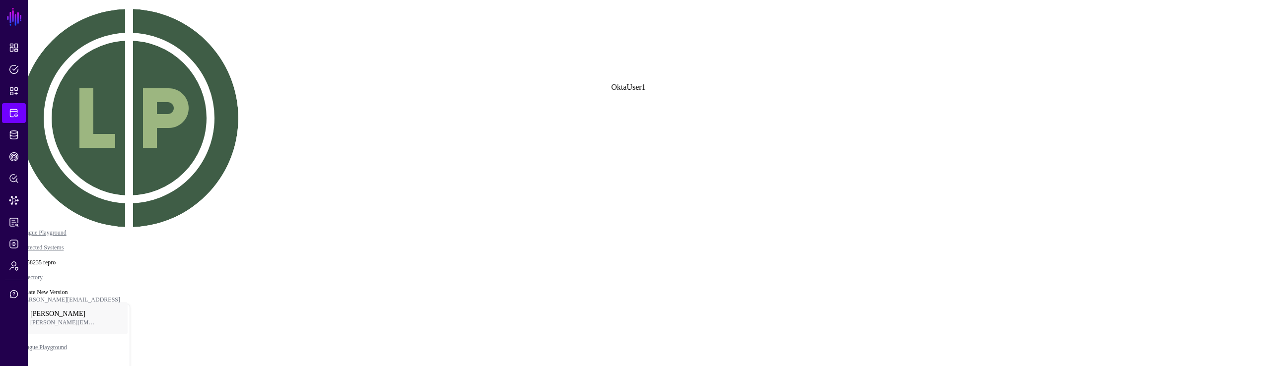
click div "OktaUser2"
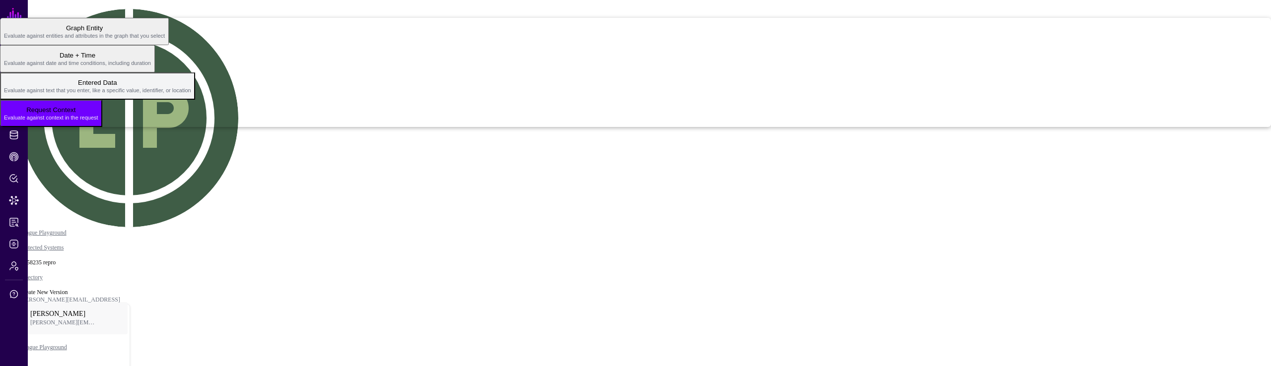
click at [191, 93] on span "Evaluate against text that you enter, like a specific value, identifier, or loc…" at bounding box center [97, 90] width 187 height 6
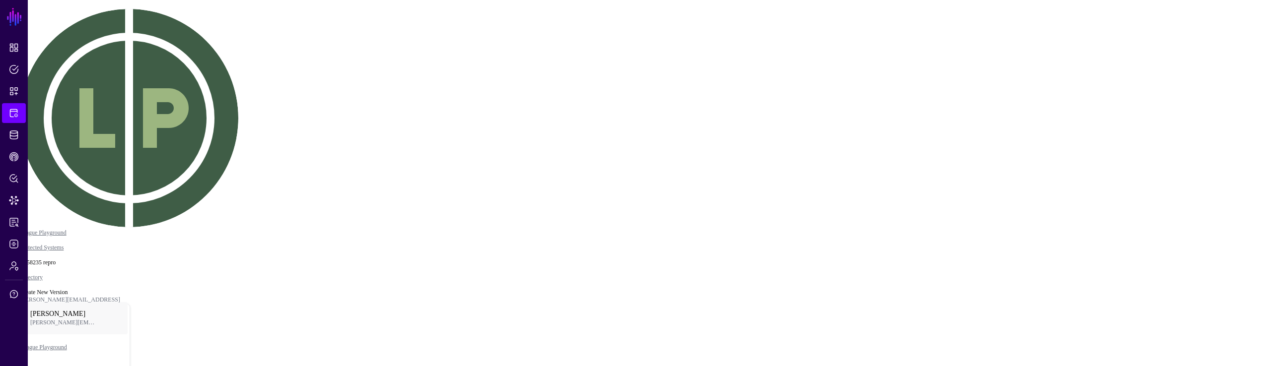
scroll to position [35, 0]
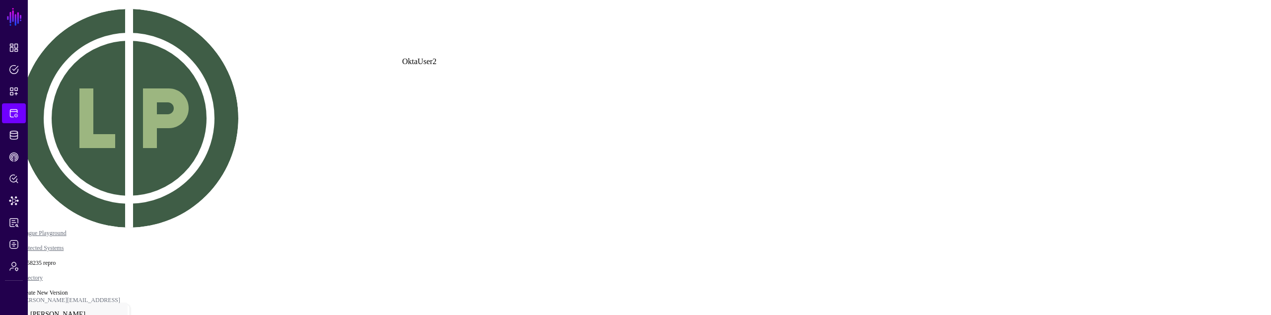
click div "OktaUser2"
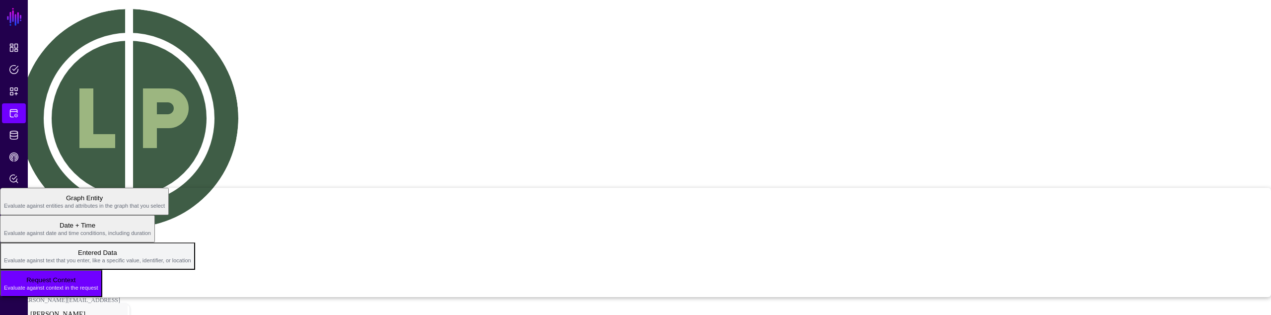
click at [191, 257] on span "Evaluate against text that you enter, like a specific value, identifier, or loc…" at bounding box center [97, 260] width 187 height 6
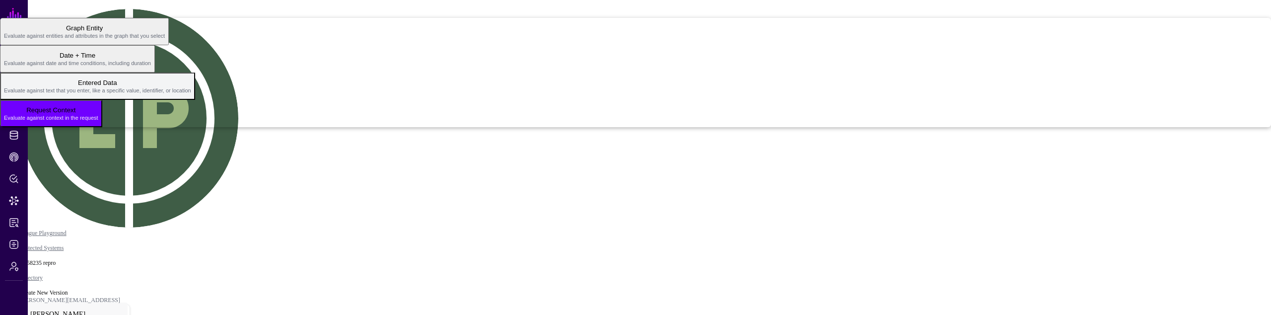
click at [191, 93] on span "Evaluate against text that you enter, like a specific value, identifier, or loc…" at bounding box center [97, 90] width 187 height 6
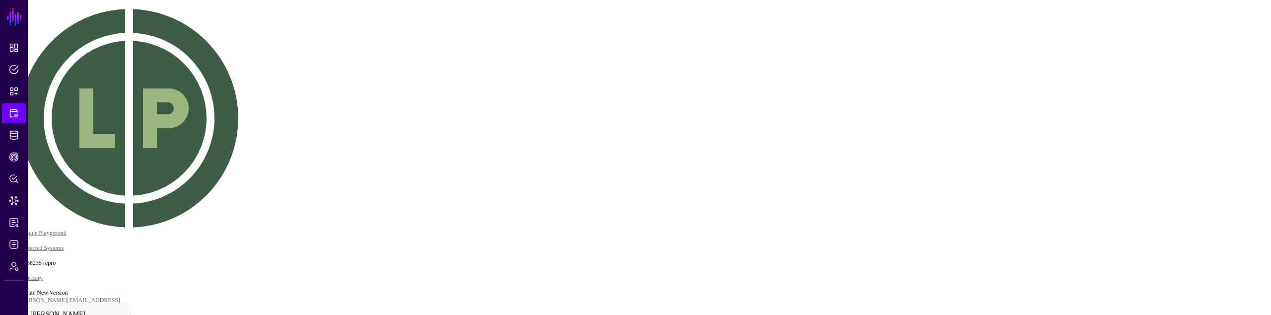
scroll to position [86, 0]
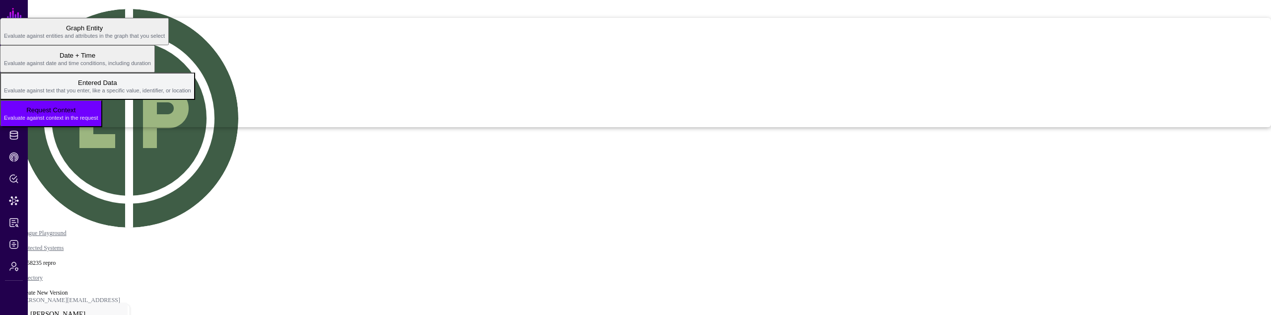
click at [191, 96] on span "Entered Data Evaluate against text that you enter, like a specific value, ident…" at bounding box center [97, 85] width 187 height 19
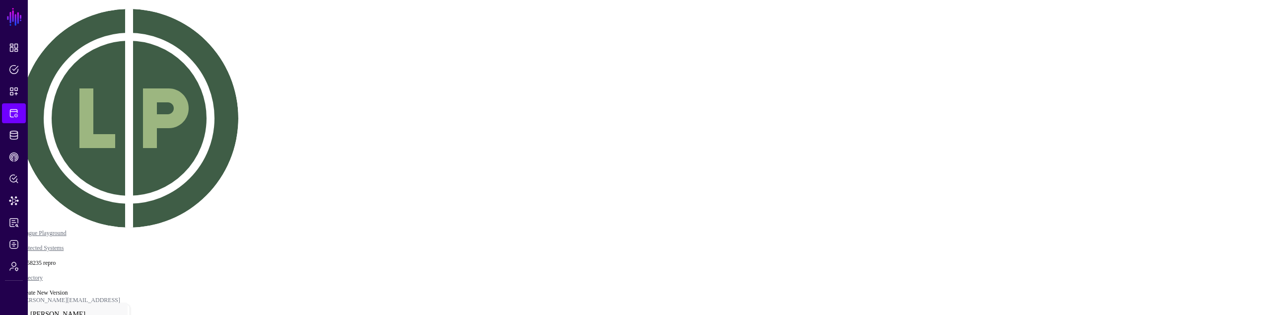
type input "****"
drag, startPoint x: 763, startPoint y: 178, endPoint x: 547, endPoint y: 73, distance: 239.9
